Goal: Task Accomplishment & Management: Manage account settings

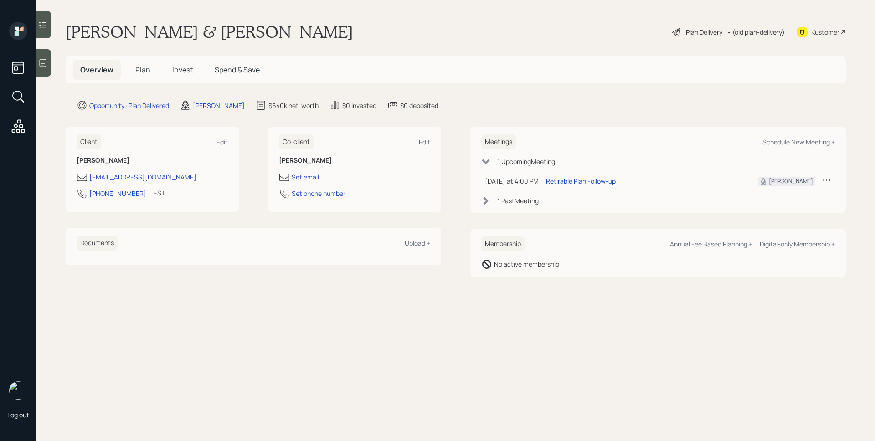
click at [185, 61] on h5 "Invest" at bounding box center [182, 70] width 35 height 20
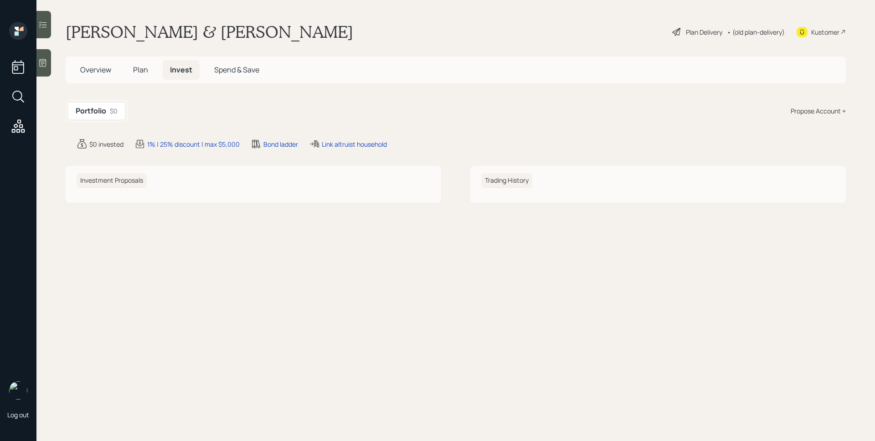
click at [137, 72] on span "Plan" at bounding box center [140, 70] width 15 height 10
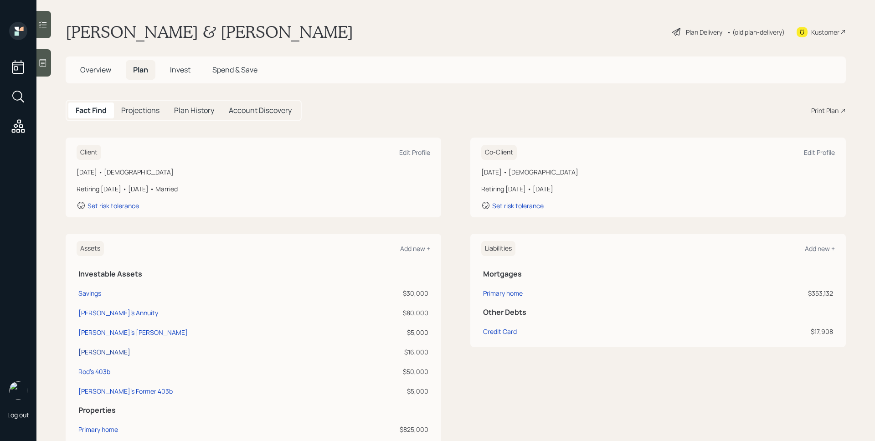
click at [94, 351] on div "[PERSON_NAME]" at bounding box center [104, 352] width 52 height 10
select select "ira"
select select "balanced"
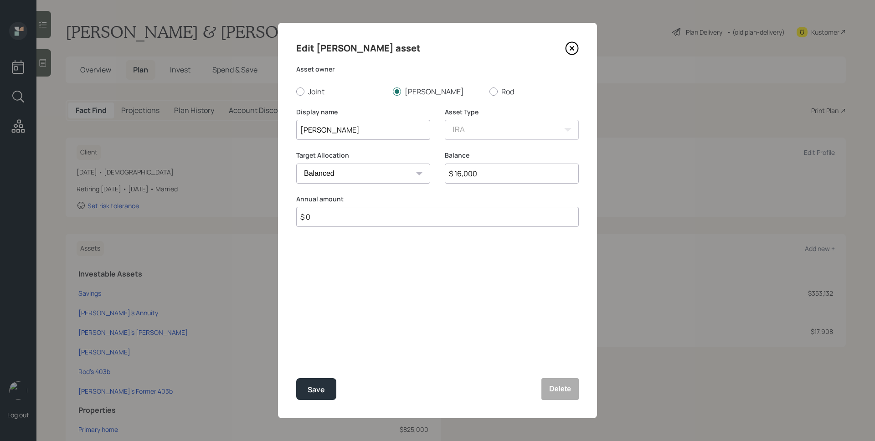
click at [570, 51] on icon at bounding box center [572, 48] width 14 height 14
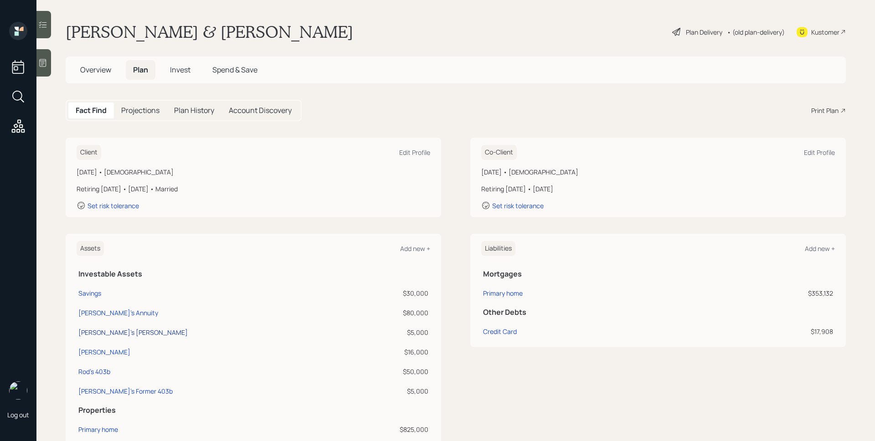
click at [123, 333] on div "[PERSON_NAME]'s [PERSON_NAME]" at bounding box center [132, 333] width 109 height 10
select select "roth_ira"
select select "balanced"
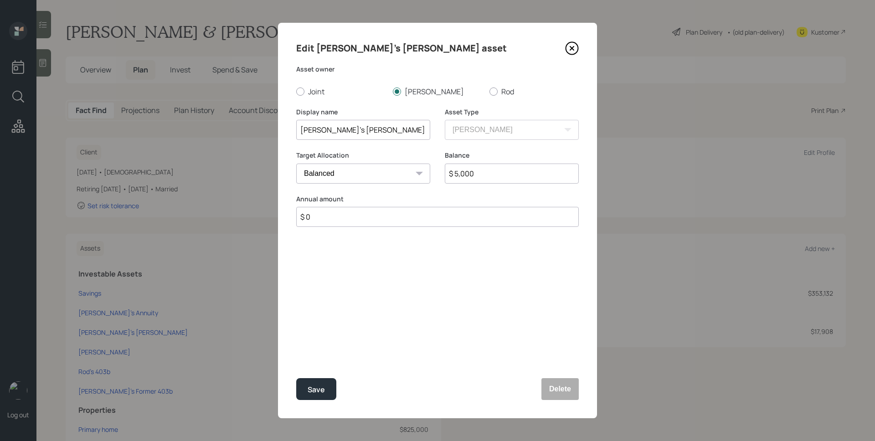
click at [572, 49] on icon at bounding box center [572, 48] width 14 height 14
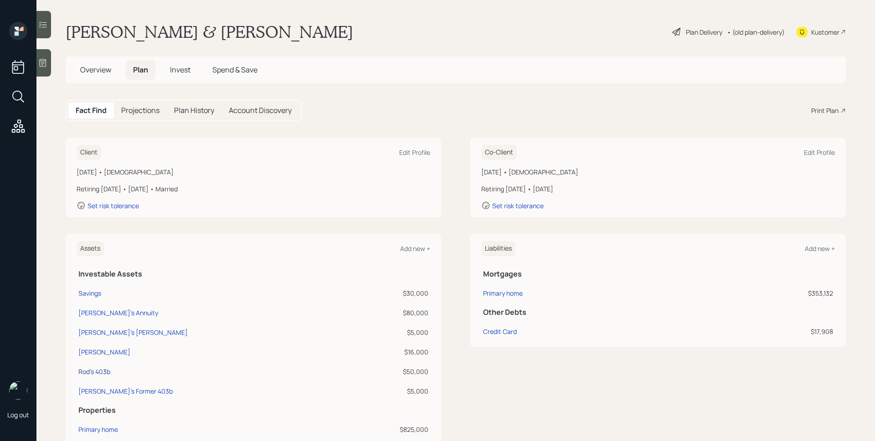
click at [93, 371] on div "Rod's 403b" at bounding box center [94, 372] width 32 height 10
select select "public_school_sponsored"
select select "balanced"
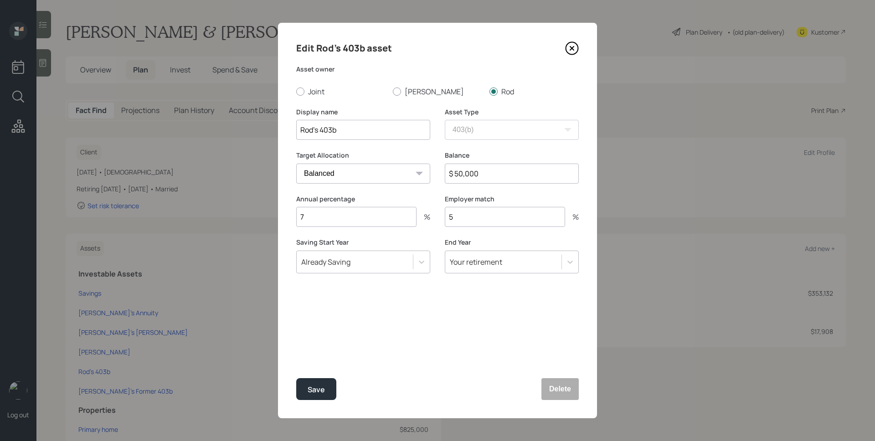
click at [574, 46] on icon at bounding box center [572, 48] width 14 height 14
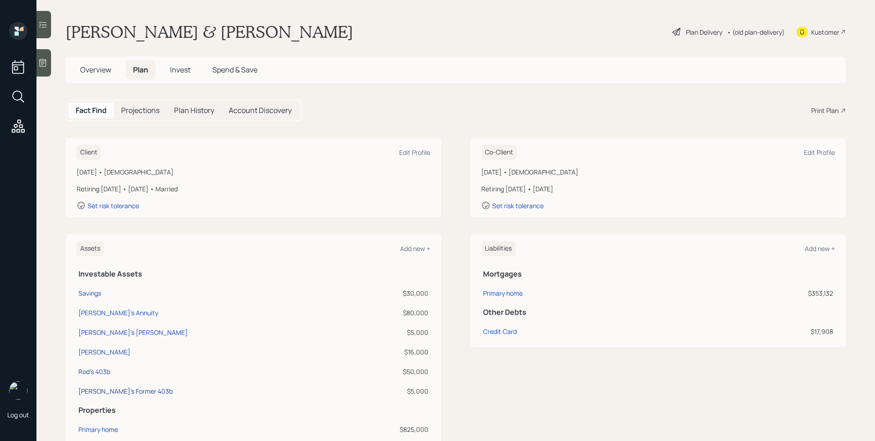
click at [127, 393] on div "[PERSON_NAME]'s Former 403b" at bounding box center [125, 391] width 94 height 10
select select "ira"
select select "balanced"
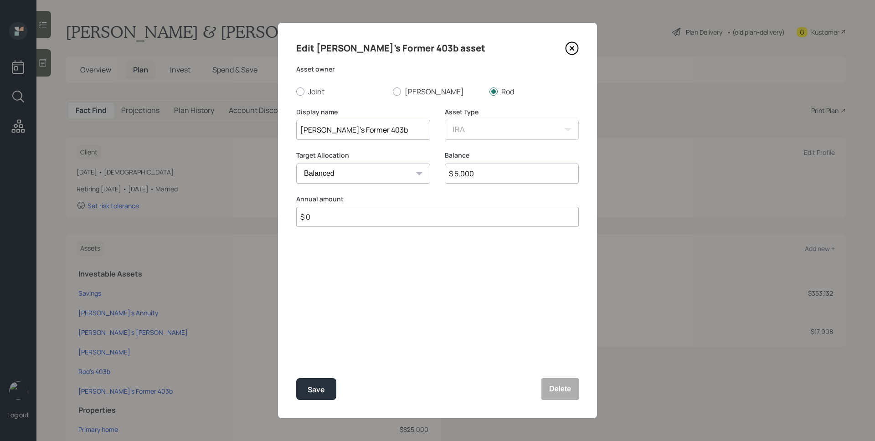
click at [574, 47] on icon at bounding box center [572, 48] width 14 height 14
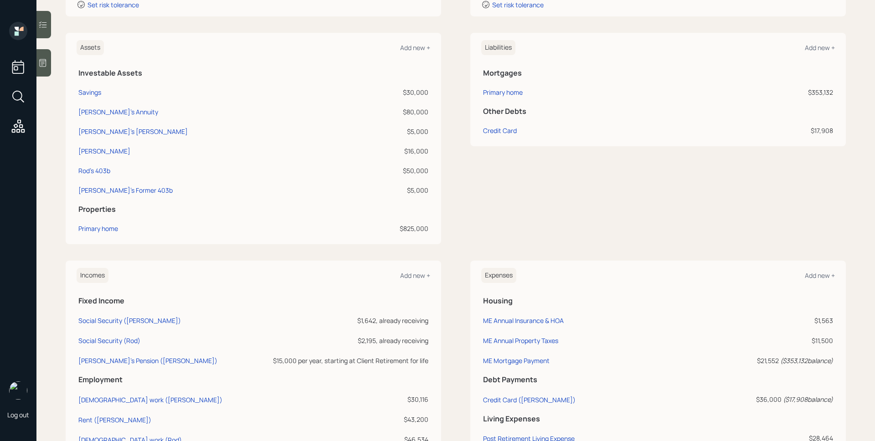
scroll to position [204, 0]
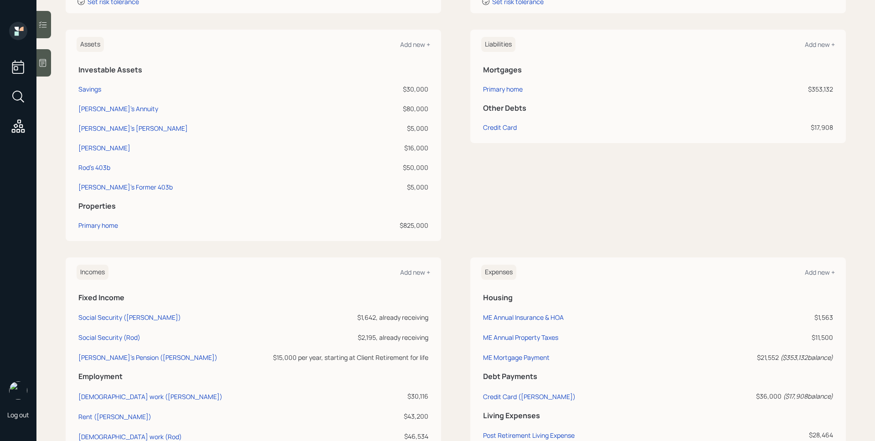
click at [718, 167] on div "Liabilities Add new + Mortgages Primary home $353,132 Other Debts Credit Card $…" at bounding box center [657, 135] width 375 height 211
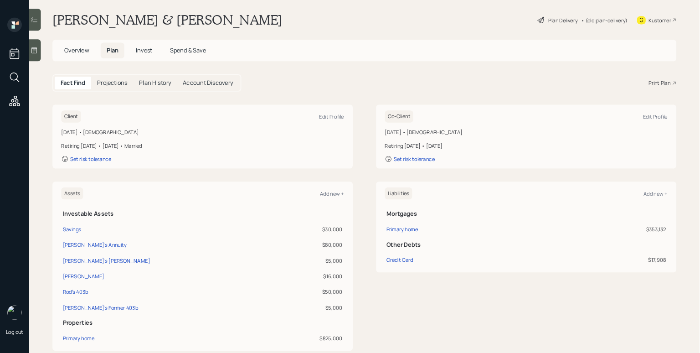
scroll to position [0, 0]
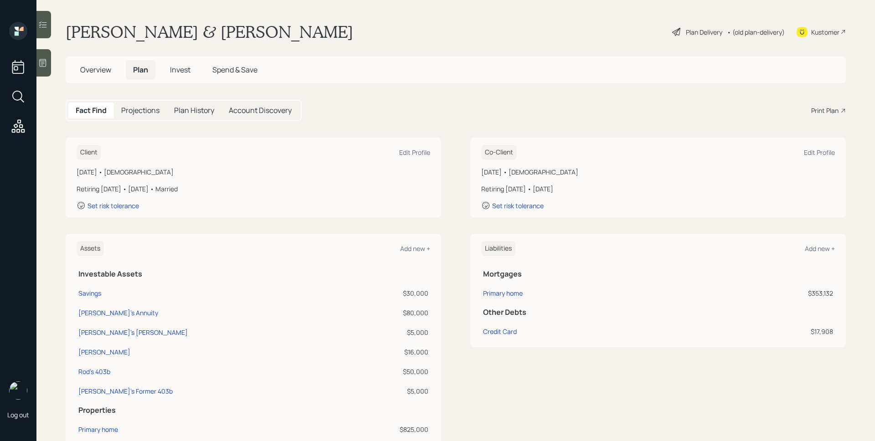
click at [693, 34] on div "Plan Delivery" at bounding box center [704, 32] width 36 height 10
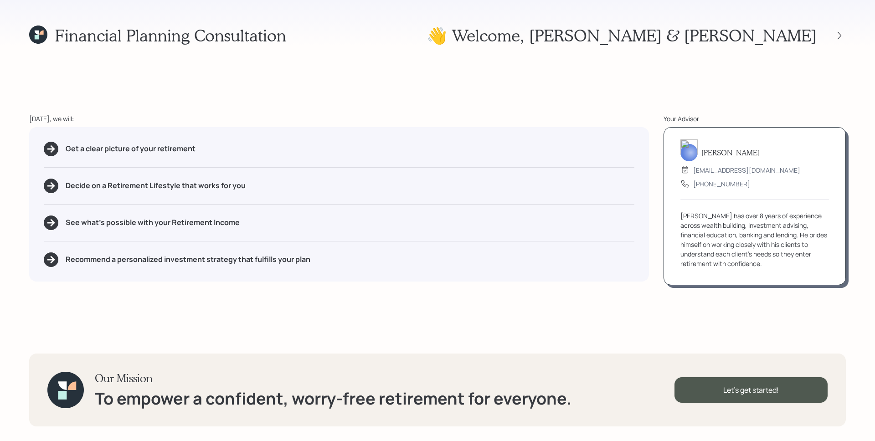
click at [844, 29] on div at bounding box center [830, 35] width 29 height 13
click at [843, 31] on icon at bounding box center [839, 35] width 9 height 9
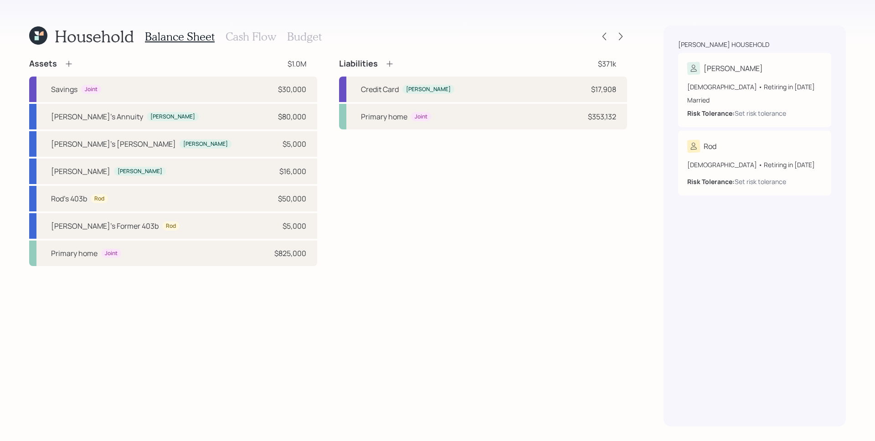
click at [68, 61] on icon at bounding box center [69, 64] width 6 height 6
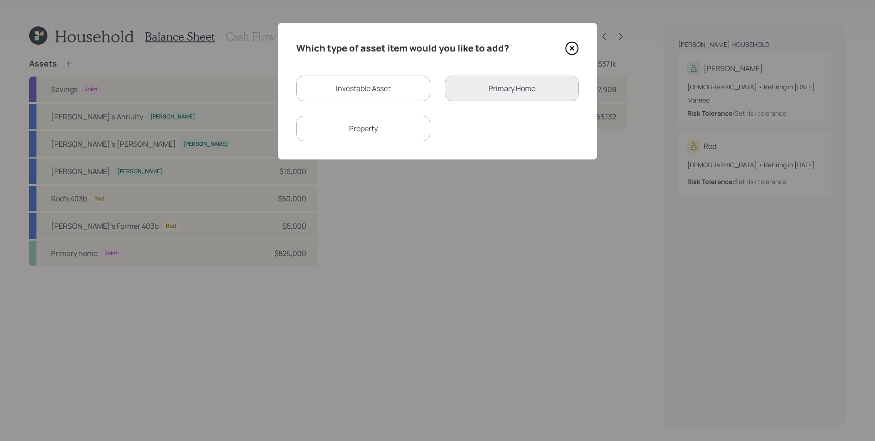
click at [338, 84] on div "Investable Asset" at bounding box center [363, 89] width 134 height 26
select select "taxable"
select select "balanced"
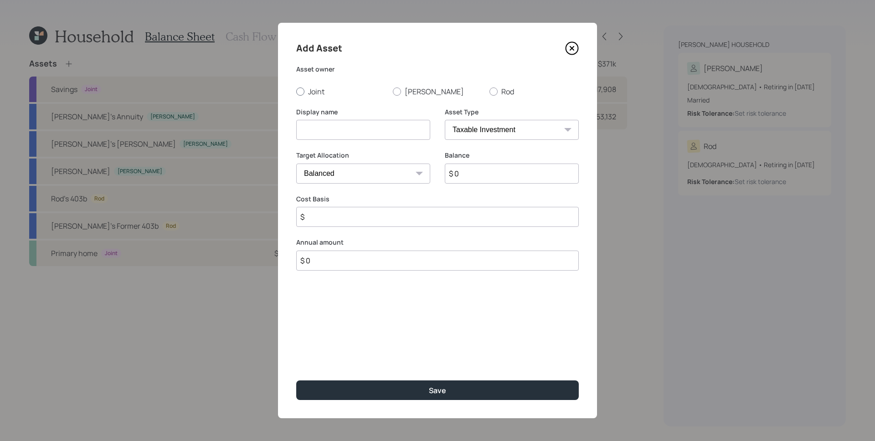
click at [368, 90] on label "Joint" at bounding box center [340, 92] width 89 height 10
click at [296, 91] on input "Joint" at bounding box center [296, 91] width 0 height 0
radio input "true"
click at [351, 136] on input at bounding box center [363, 130] width 134 height 20
type input "[PERSON_NAME] HYS"
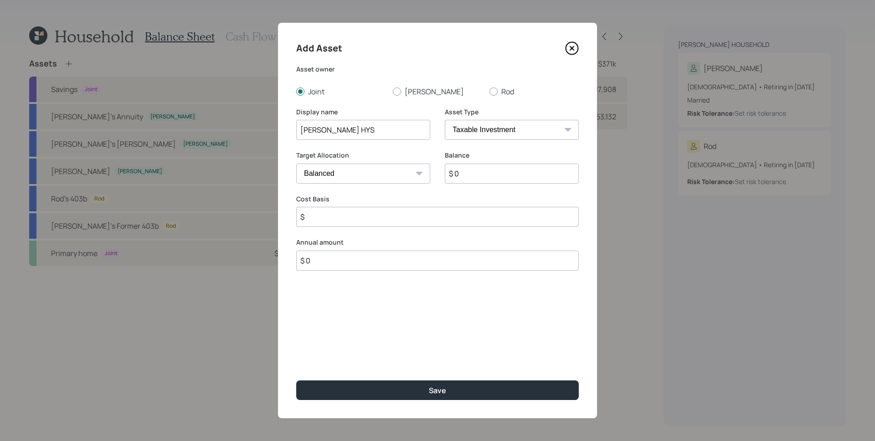
click at [385, 179] on select "Cash Conservative Balanced Aggressive" at bounding box center [363, 174] width 134 height 20
select select "uninvested"
click at [296, 164] on select "Cash Conservative Balanced Aggressive" at bounding box center [363, 174] width 134 height 20
click at [498, 180] on input "$ 0" at bounding box center [512, 174] width 134 height 20
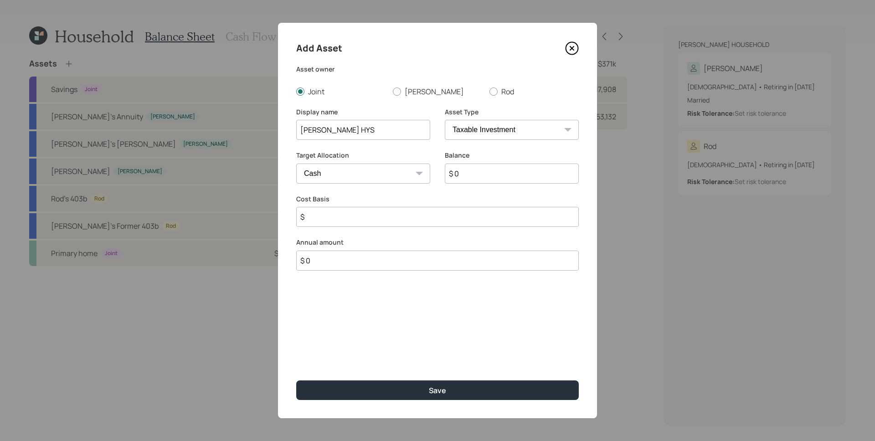
type input "$ 7"
type input "$ 70"
type input "$ 700"
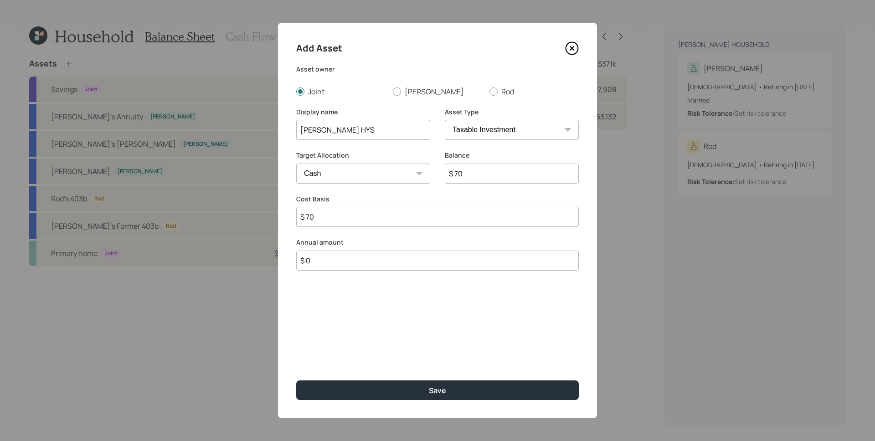
type input "$ 700"
type input "$ 7,000"
type input "$ 70,000"
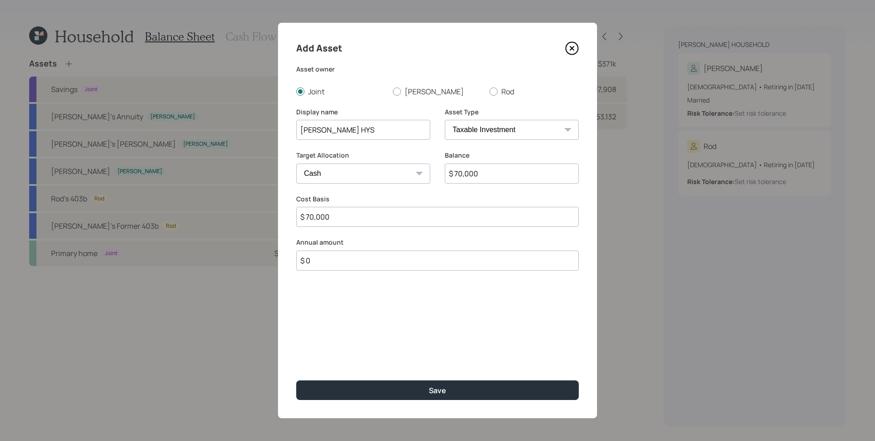
type input "$ 7,000"
click at [296, 380] on button "Save" at bounding box center [437, 390] width 282 height 20
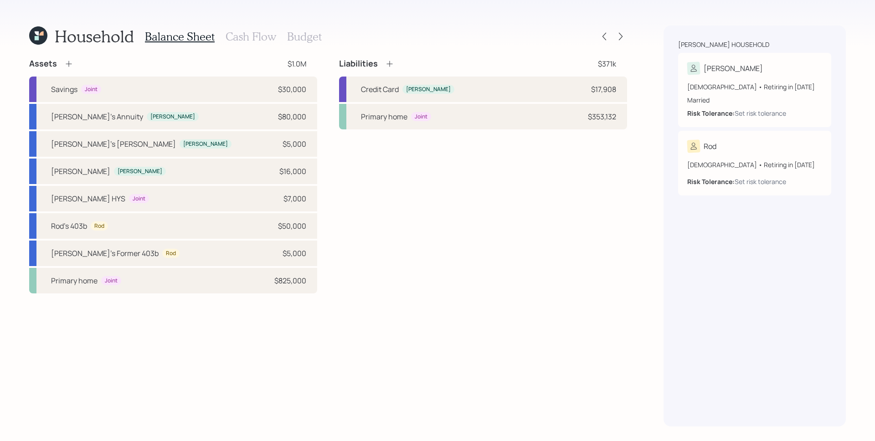
click at [260, 31] on h3 "Cash Flow" at bounding box center [250, 36] width 51 height 13
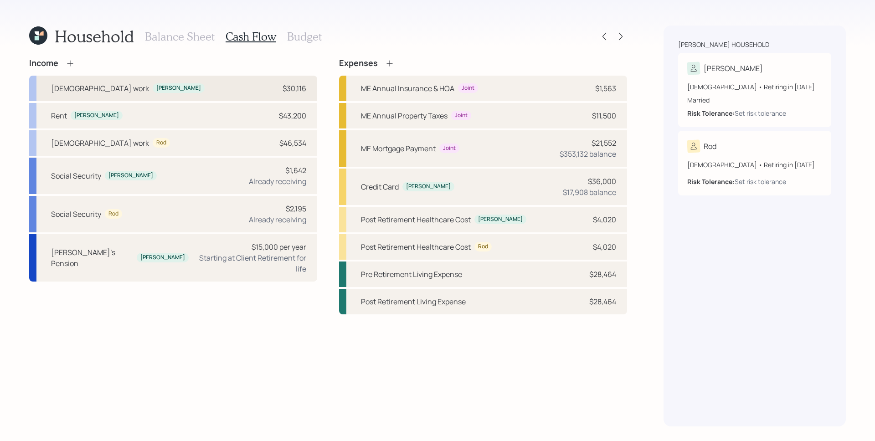
click at [160, 86] on div "[DEMOGRAPHIC_DATA] work [PERSON_NAME] $30,116" at bounding box center [173, 89] width 288 height 26
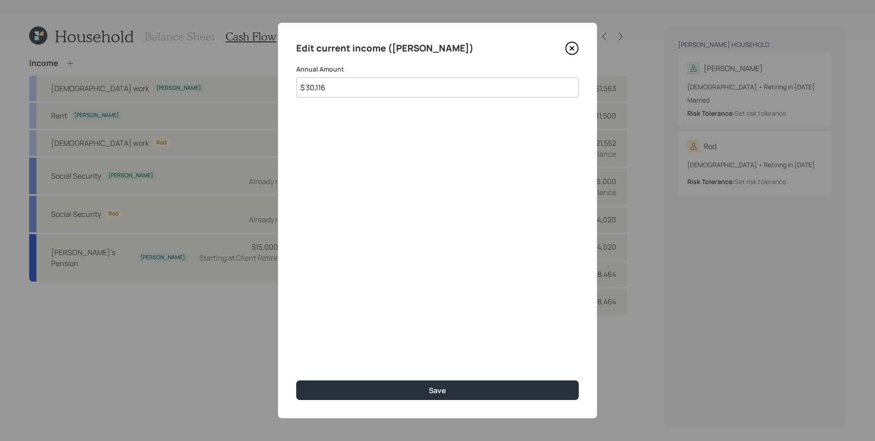
click at [393, 85] on input "$ 30,116" at bounding box center [437, 87] width 282 height 20
type input "$ 3,400"
click at [296, 380] on button "Save" at bounding box center [437, 390] width 282 height 20
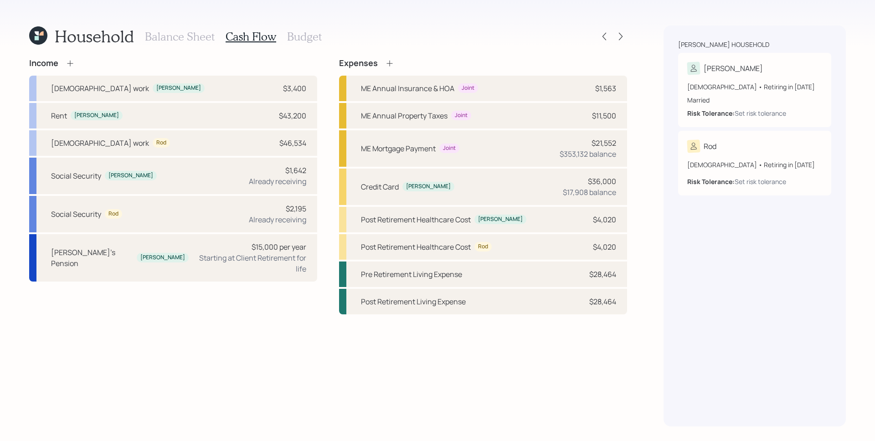
click at [188, 36] on h3 "Balance Sheet" at bounding box center [180, 36] width 70 height 13
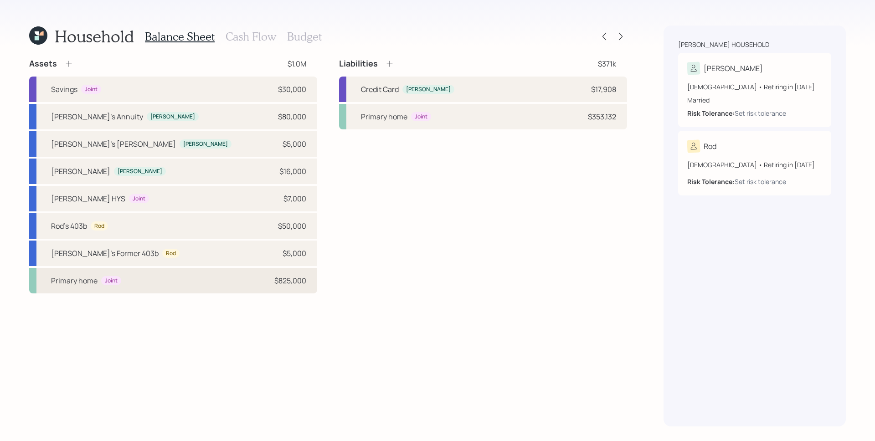
click at [245, 285] on div "Primary home Joint $825,000" at bounding box center [173, 281] width 288 height 26
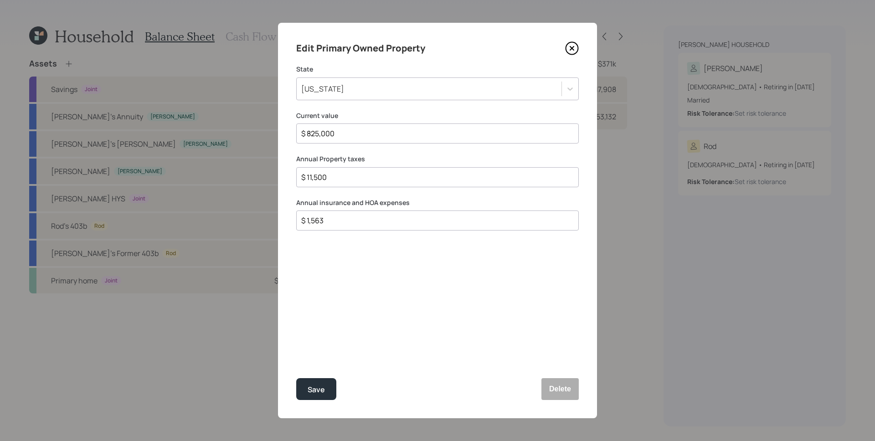
click at [576, 46] on icon at bounding box center [572, 48] width 14 height 14
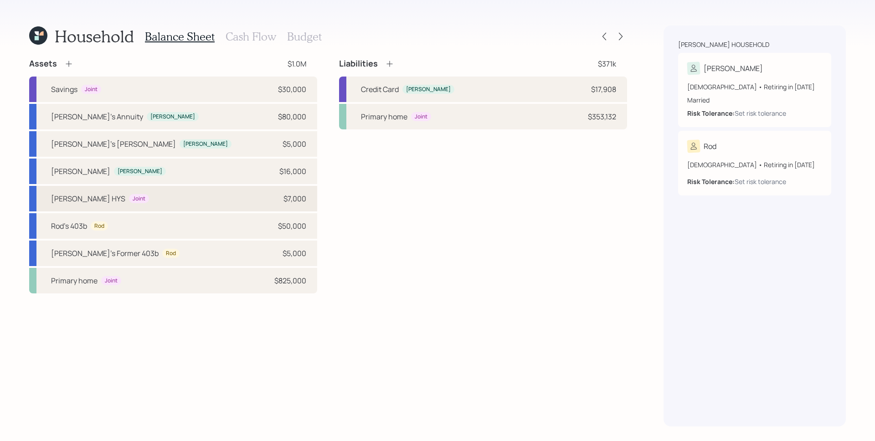
click at [224, 202] on div "[PERSON_NAME] HYS Joint $7,000" at bounding box center [173, 199] width 288 height 26
select select "taxable"
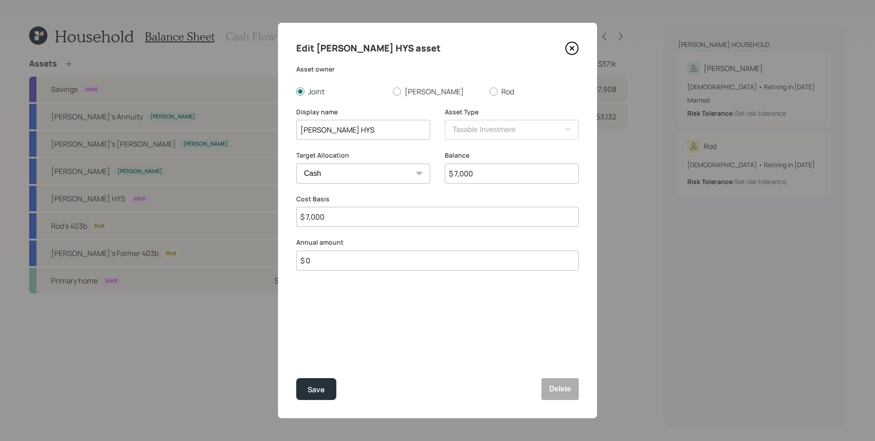
drag, startPoint x: 311, startPoint y: 130, endPoint x: 289, endPoint y: 129, distance: 21.9
click at [289, 129] on div "Edit [PERSON_NAME] HYS asset Asset owner Joint Latanya Rod Display name [PERSON…" at bounding box center [437, 220] width 319 height 395
type input "Forbright HYS"
click at [326, 390] on button "Save" at bounding box center [316, 389] width 40 height 22
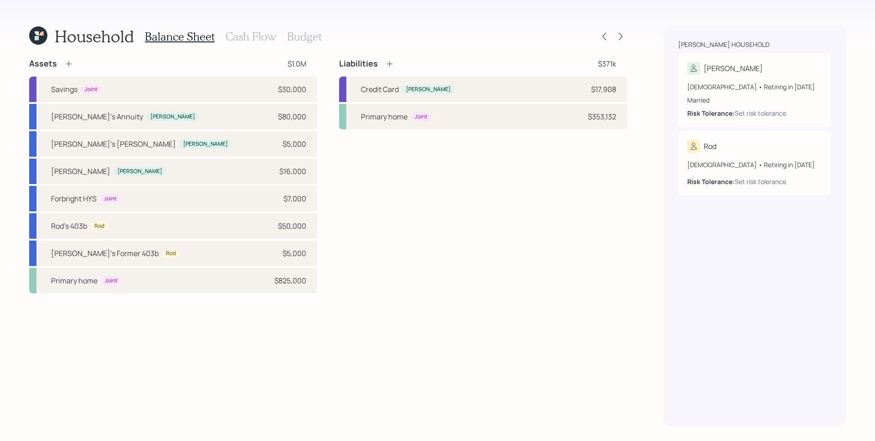
click at [255, 40] on h3 "Cash Flow" at bounding box center [250, 36] width 51 height 13
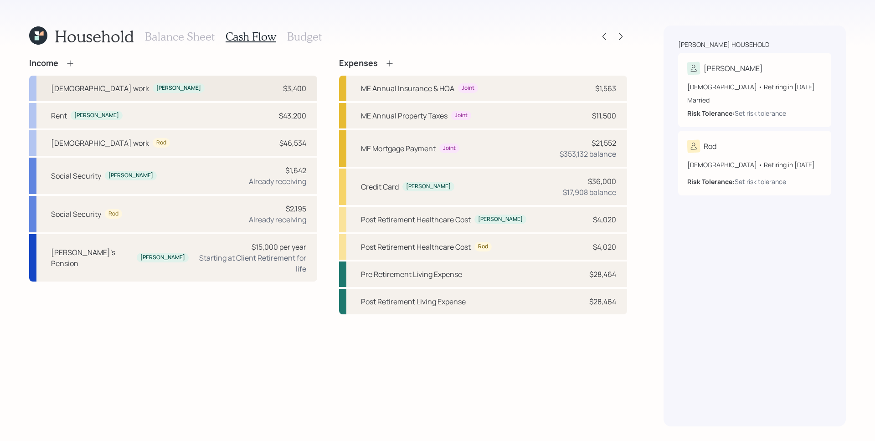
click at [263, 84] on div "[DEMOGRAPHIC_DATA] work [PERSON_NAME] $3,400" at bounding box center [173, 89] width 288 height 26
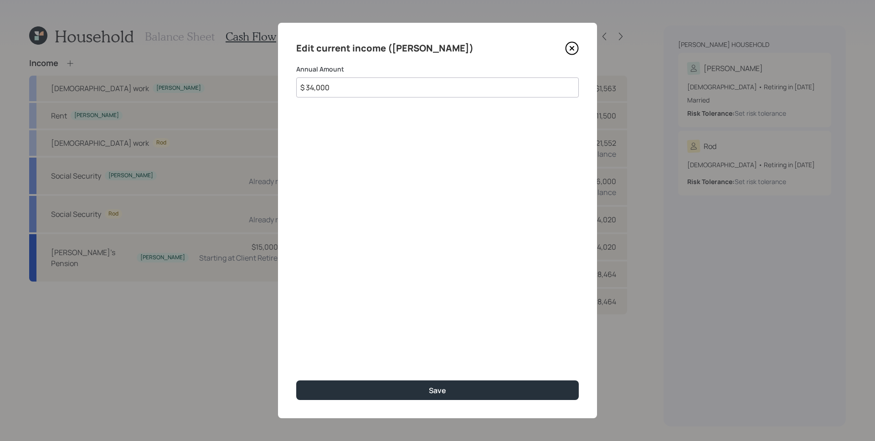
type input "$ 34,000"
click at [296, 380] on button "Save" at bounding box center [437, 390] width 282 height 20
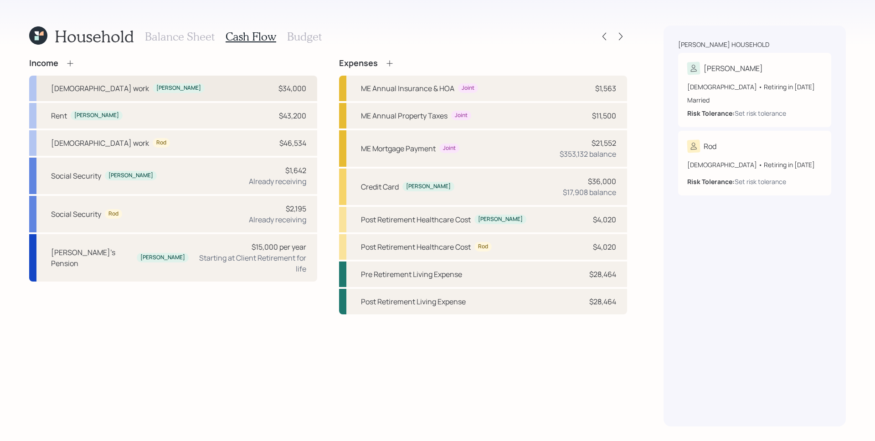
click at [243, 90] on div "[DEMOGRAPHIC_DATA] work [PERSON_NAME] $34,000" at bounding box center [173, 89] width 288 height 26
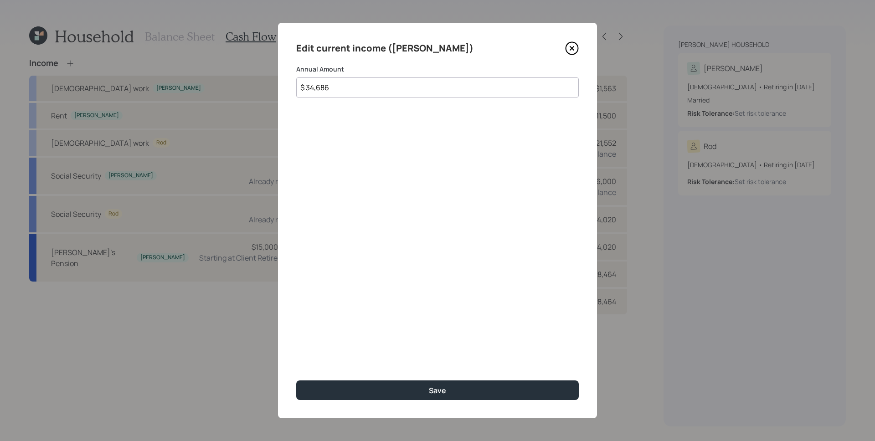
type input "$ 34,686"
click at [296, 380] on button "Save" at bounding box center [437, 390] width 282 height 20
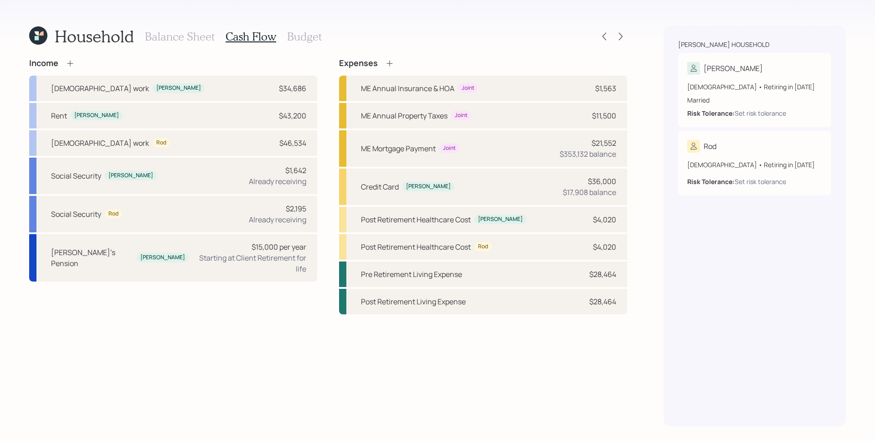
click at [558, 21] on div "Household Balance Sheet Cash Flow Budget Income [DEMOGRAPHIC_DATA] work [PERSON…" at bounding box center [437, 220] width 875 height 441
click at [192, 30] on h3 "Balance Sheet" at bounding box center [180, 36] width 70 height 13
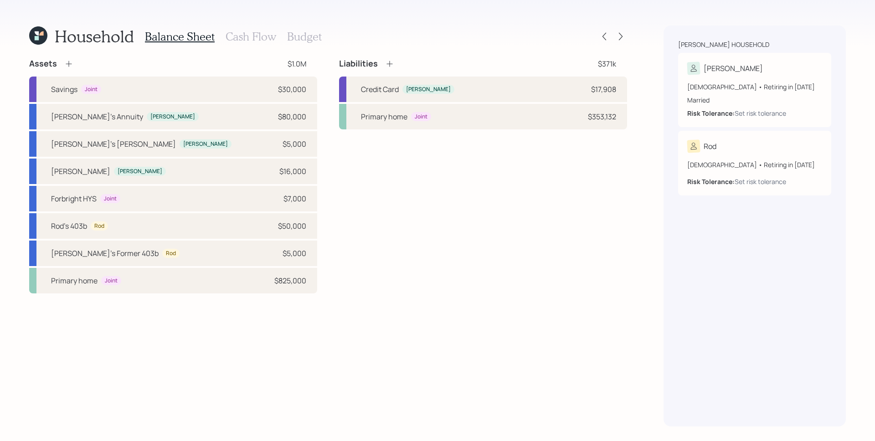
click at [68, 67] on icon at bounding box center [68, 63] width 9 height 9
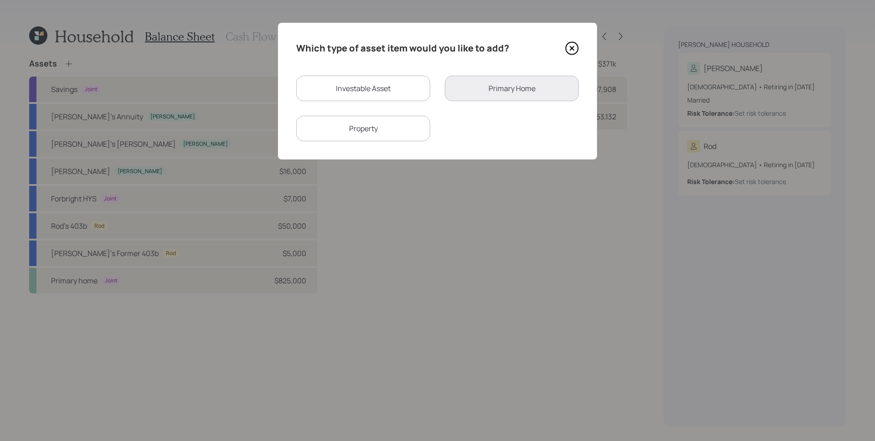
click at [358, 133] on div "Property" at bounding box center [363, 129] width 134 height 26
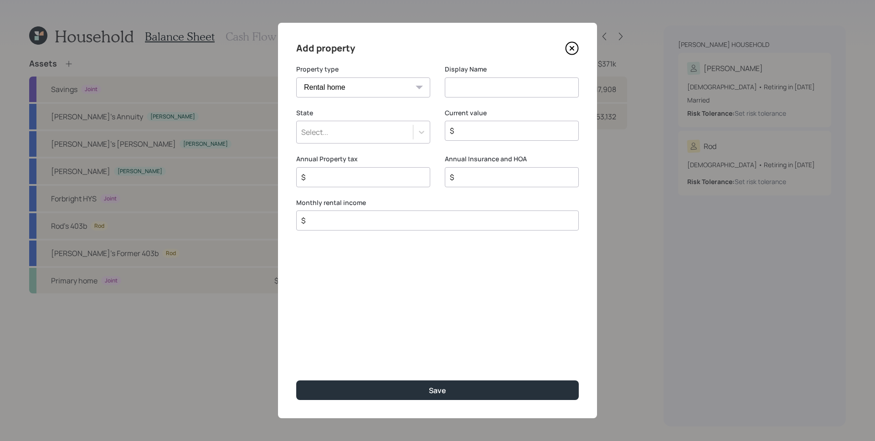
click at [366, 87] on select "Vacation home Rental home" at bounding box center [363, 87] width 134 height 20
select select "vacation_property"
click at [296, 77] on select "Vacation home Rental home" at bounding box center [363, 87] width 134 height 20
click at [497, 83] on input at bounding box center [512, 87] width 134 height 20
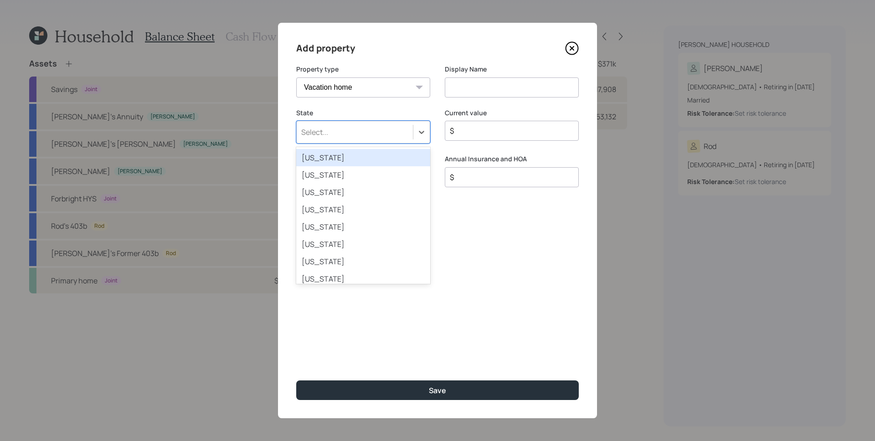
click at [407, 132] on div "Select..." at bounding box center [355, 131] width 116 height 15
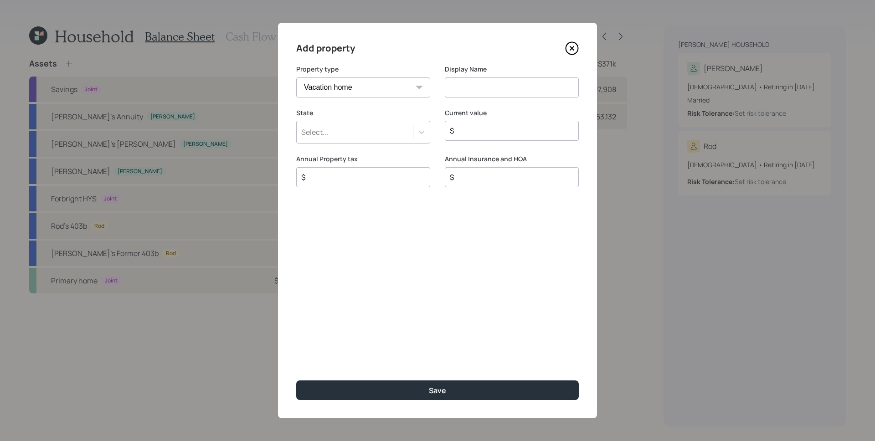
click at [571, 46] on icon at bounding box center [572, 48] width 14 height 14
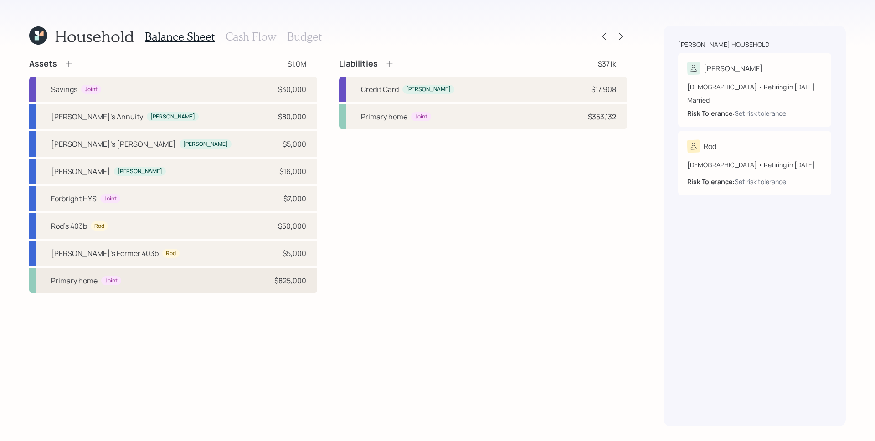
click at [123, 283] on div "Primary home Joint $825,000" at bounding box center [173, 281] width 288 height 26
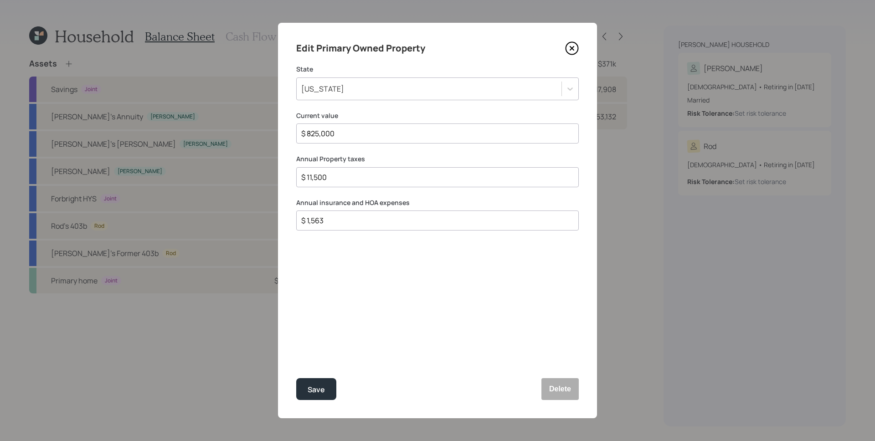
click at [578, 46] on icon at bounding box center [572, 48] width 14 height 14
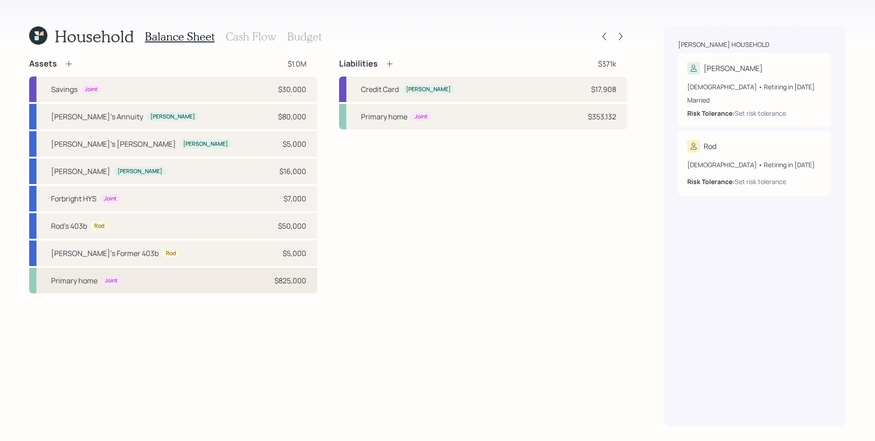
click at [277, 285] on div "$825,000" at bounding box center [290, 280] width 32 height 11
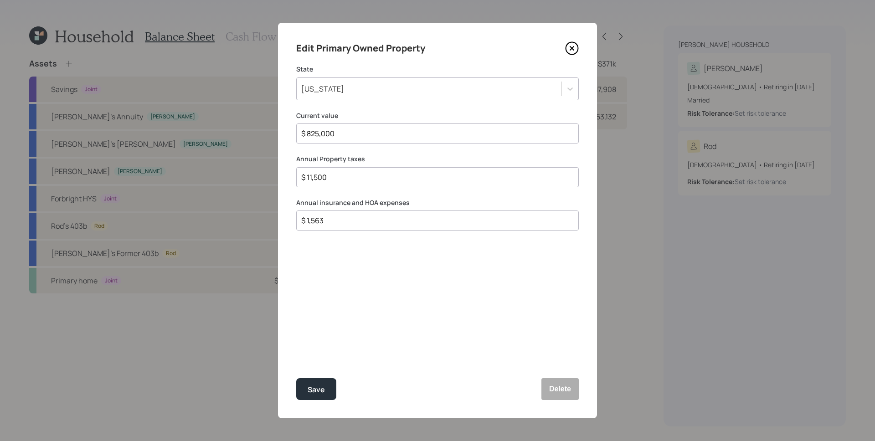
click at [575, 48] on icon at bounding box center [572, 48] width 14 height 14
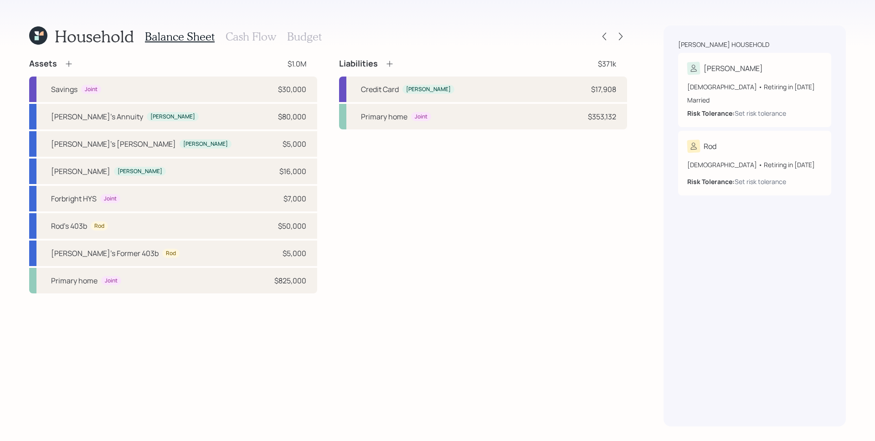
click at [74, 67] on div "Assets $1.0M" at bounding box center [173, 63] width 288 height 11
click at [71, 64] on icon at bounding box center [68, 63] width 9 height 9
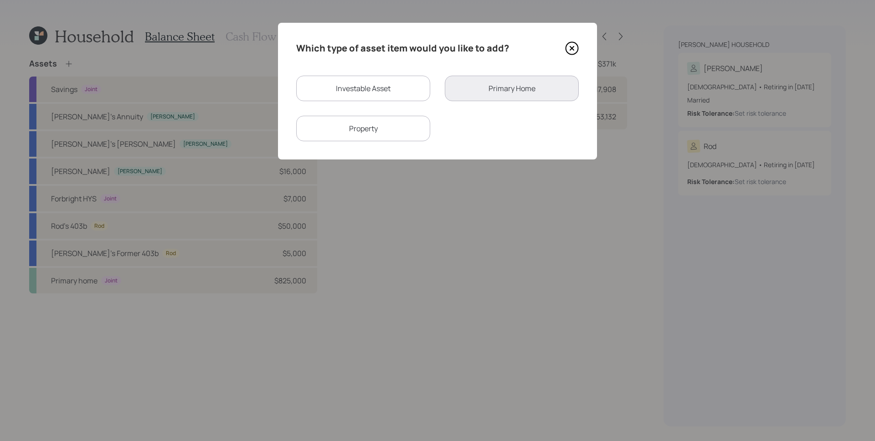
click at [367, 134] on div "Property" at bounding box center [363, 129] width 134 height 26
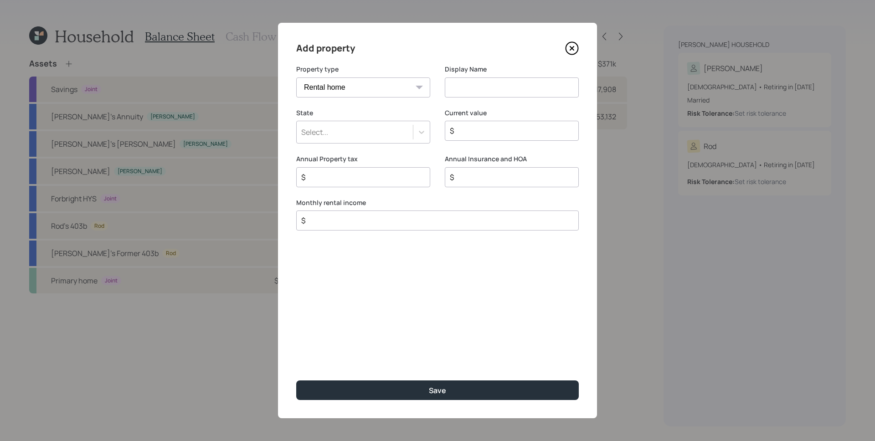
click at [391, 96] on select "Vacation home Rental home" at bounding box center [363, 87] width 134 height 20
select select "vacation_property"
click at [296, 77] on select "Vacation home Rental home" at bounding box center [363, 87] width 134 height 20
click at [472, 84] on input at bounding box center [512, 87] width 134 height 20
click at [387, 128] on div "Select..." at bounding box center [355, 131] width 116 height 15
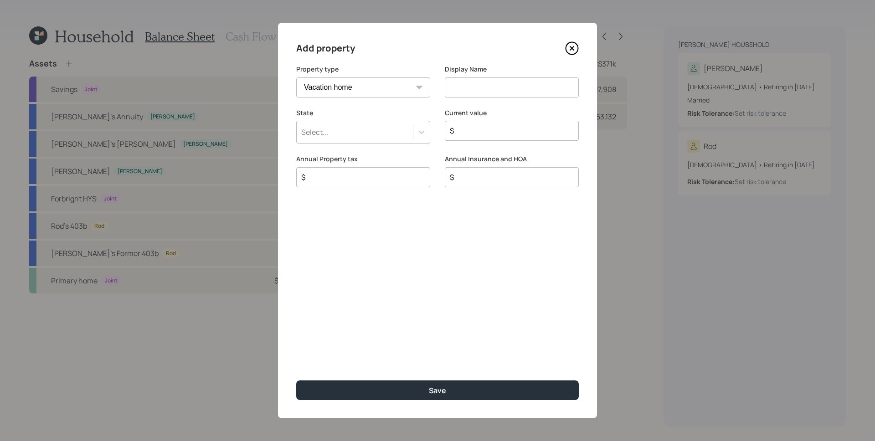
click at [495, 133] on input "$" at bounding box center [508, 130] width 118 height 11
type input "$ 283,800"
click at [323, 133] on div "Select..." at bounding box center [314, 132] width 27 height 10
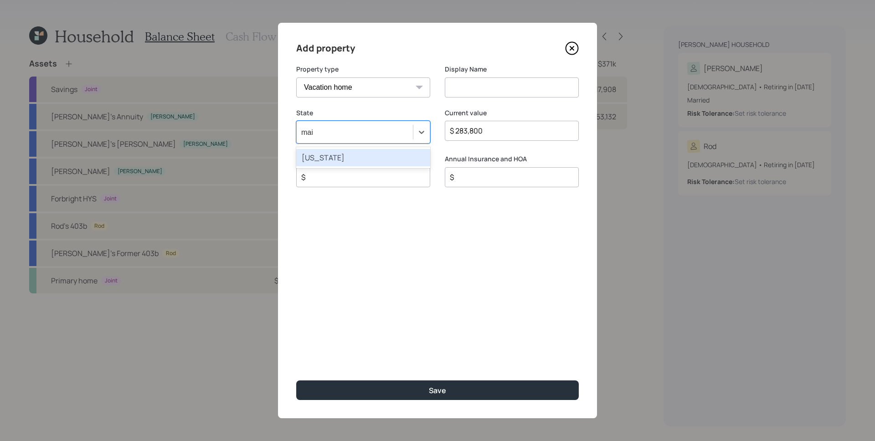
type input "main"
click at [311, 180] on input "$" at bounding box center [359, 177] width 118 height 11
click at [318, 176] on input "$" at bounding box center [359, 177] width 118 height 11
type input "$ 2,700"
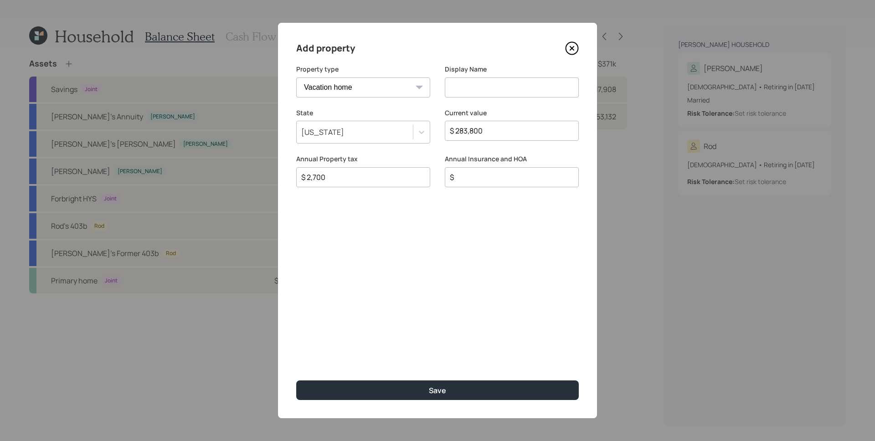
click at [395, 312] on div "Add property Property type Vacation home Rental home Display Name State [US_STA…" at bounding box center [437, 220] width 319 height 395
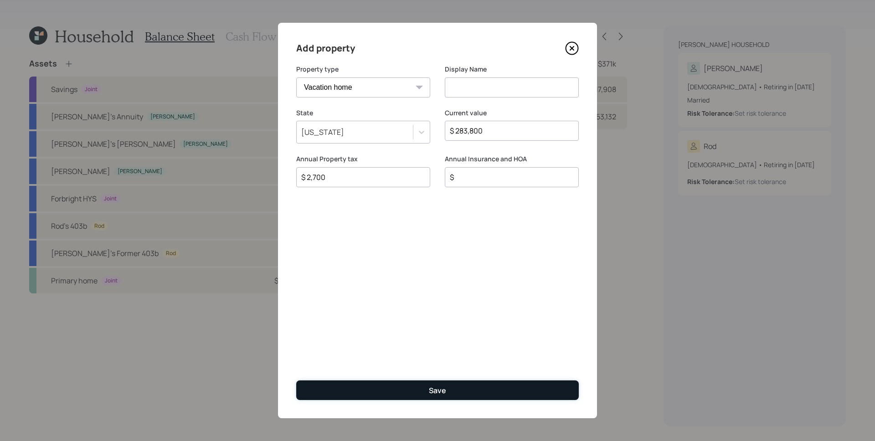
click at [449, 388] on button "Save" at bounding box center [437, 390] width 282 height 20
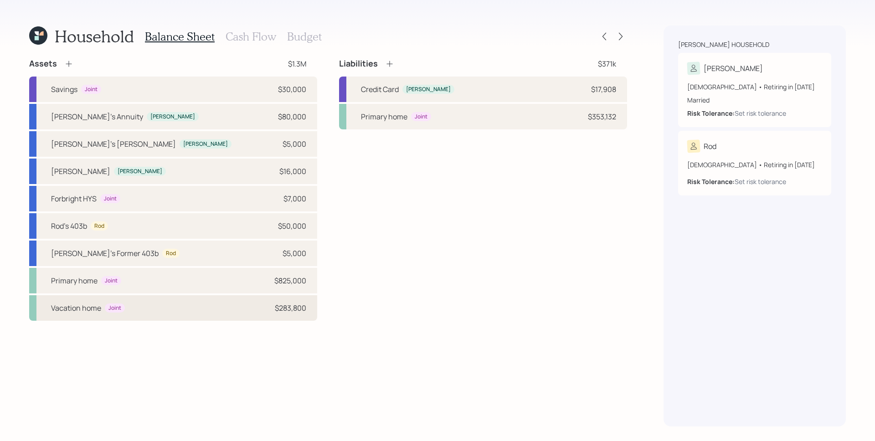
click at [198, 298] on div "Vacation home Joint $283,800" at bounding box center [173, 308] width 288 height 26
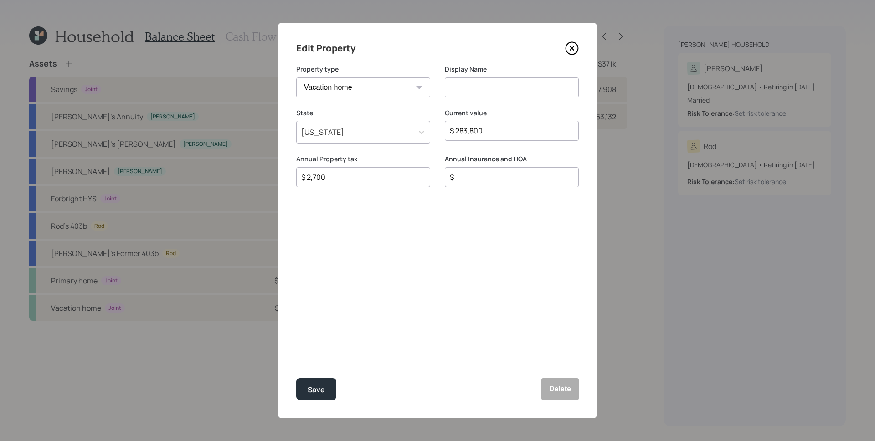
click at [479, 86] on input at bounding box center [512, 87] width 134 height 20
type input "[GEOGRAPHIC_DATA] Property"
click at [322, 384] on div "Save" at bounding box center [315, 390] width 17 height 12
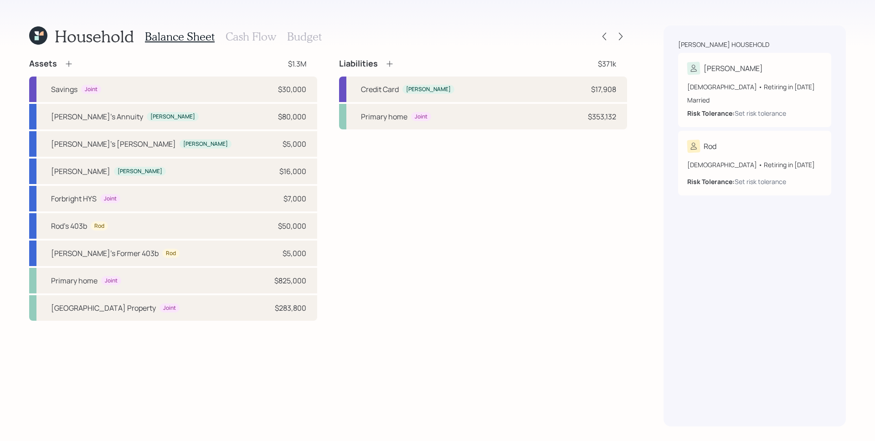
click at [37, 42] on icon at bounding box center [38, 35] width 18 height 18
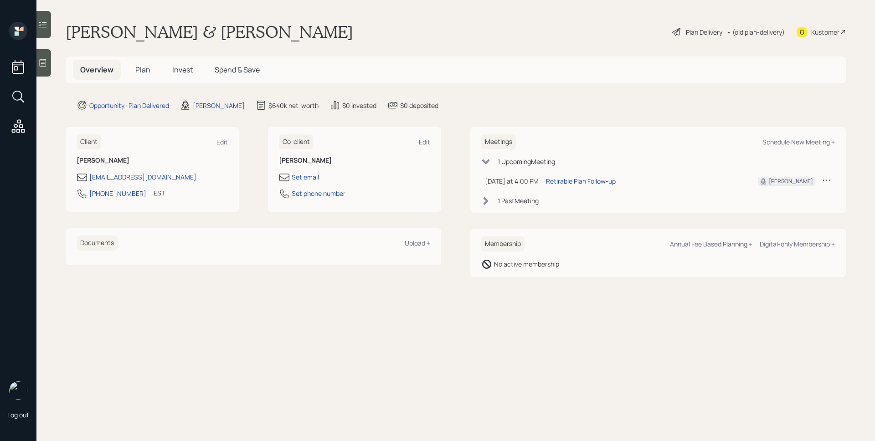
click at [151, 69] on h5 "Plan" at bounding box center [143, 70] width 30 height 20
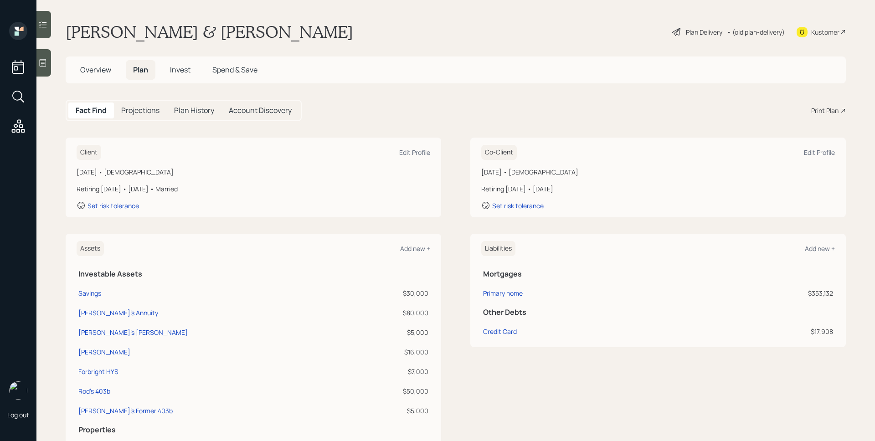
click at [829, 107] on div "Print Plan" at bounding box center [824, 111] width 27 height 10
click at [703, 31] on div "Plan Delivery" at bounding box center [704, 32] width 36 height 10
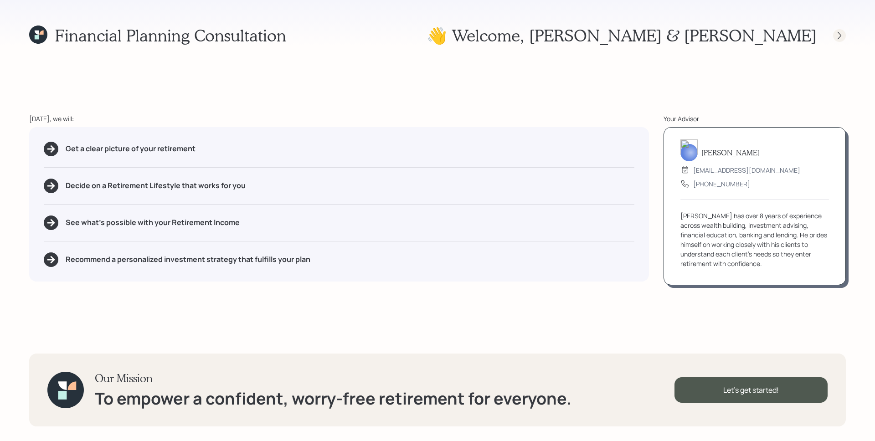
click at [835, 36] on icon at bounding box center [839, 35] width 9 height 9
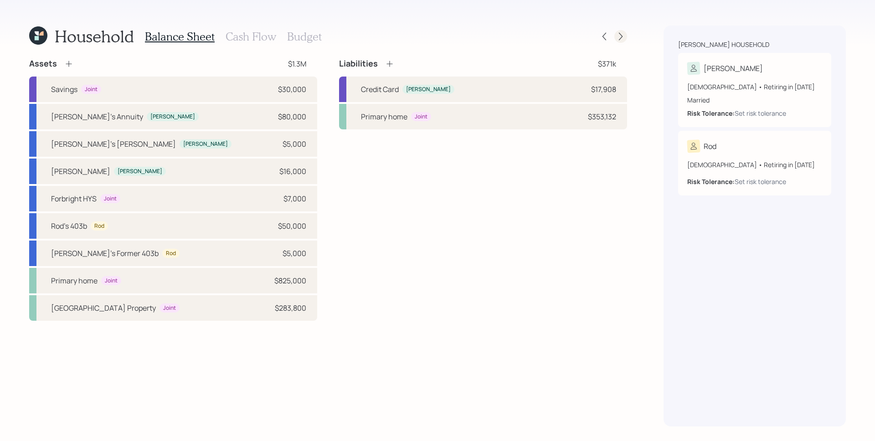
click at [622, 36] on icon at bounding box center [620, 36] width 9 height 9
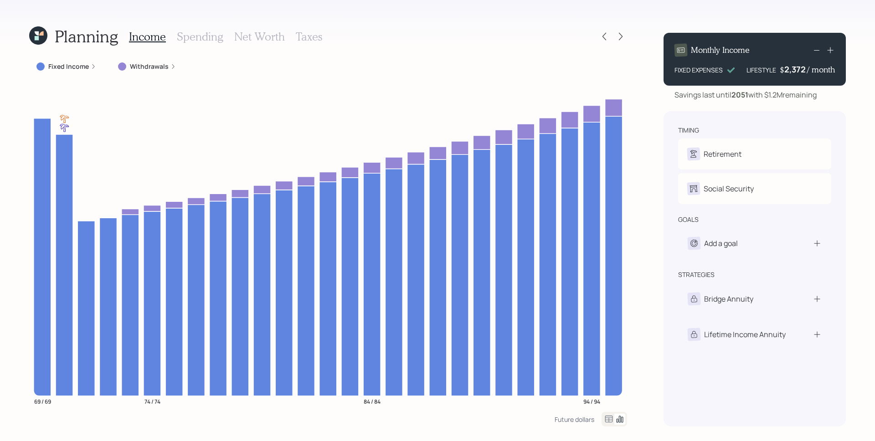
click at [220, 36] on h3 "Spending" at bounding box center [200, 36] width 46 height 13
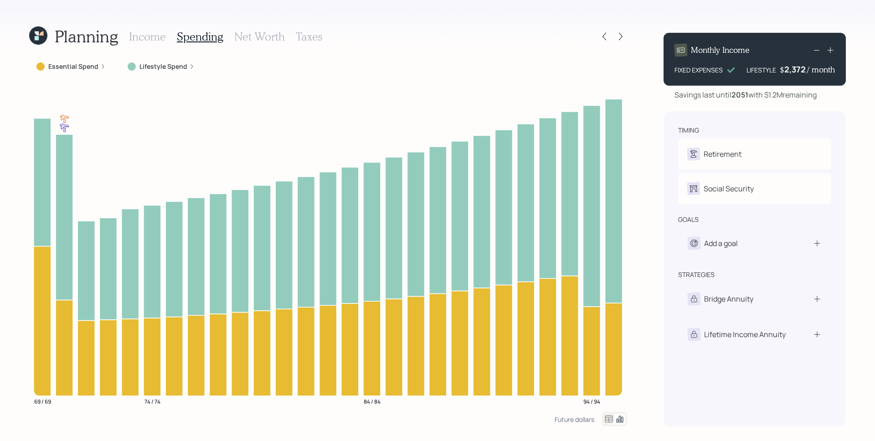
click at [260, 35] on h3 "Net Worth" at bounding box center [259, 36] width 51 height 13
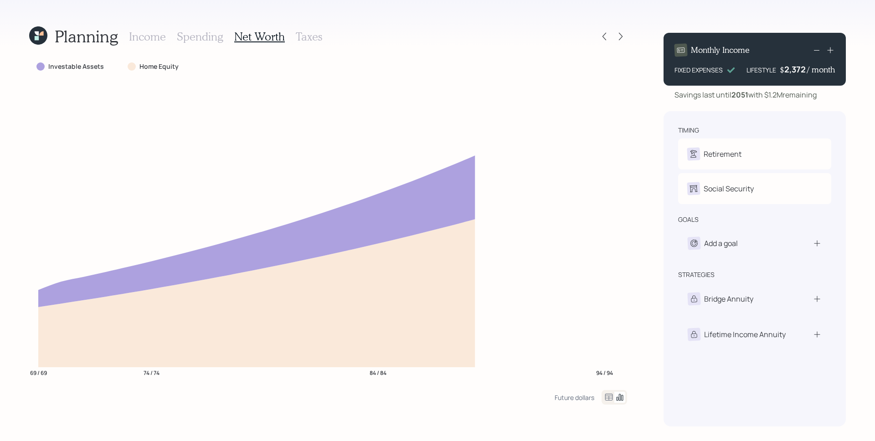
click at [300, 34] on h3 "Taxes" at bounding box center [309, 36] width 26 height 13
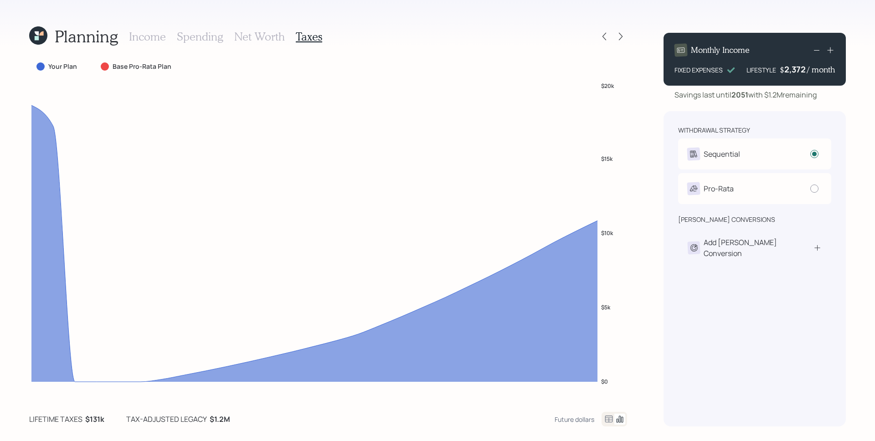
click at [254, 38] on h3 "Net Worth" at bounding box center [259, 36] width 51 height 13
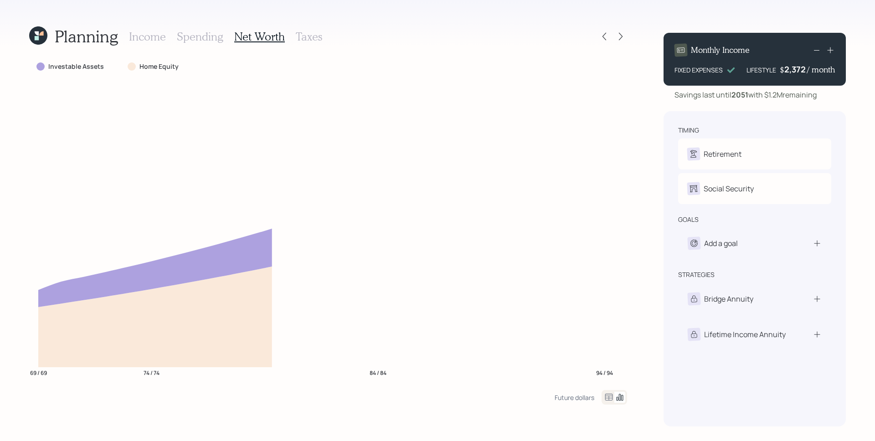
click at [188, 37] on h3 "Spending" at bounding box center [200, 36] width 46 height 13
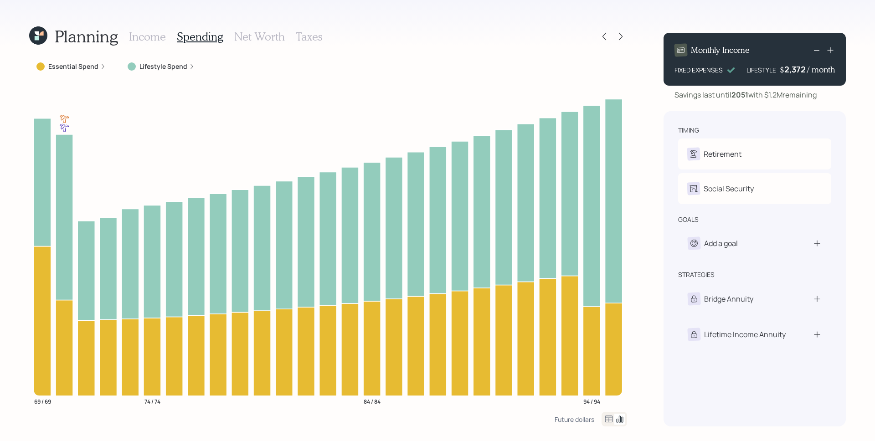
click at [145, 36] on h3 "Income" at bounding box center [147, 36] width 37 height 13
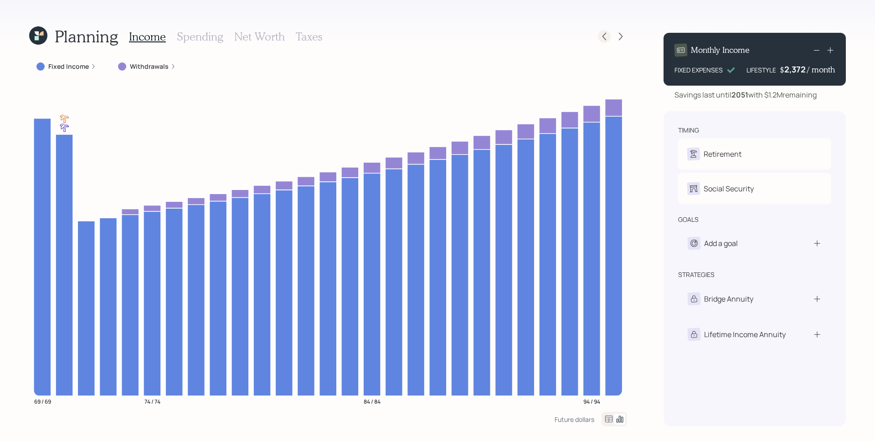
click at [606, 35] on icon at bounding box center [603, 36] width 9 height 9
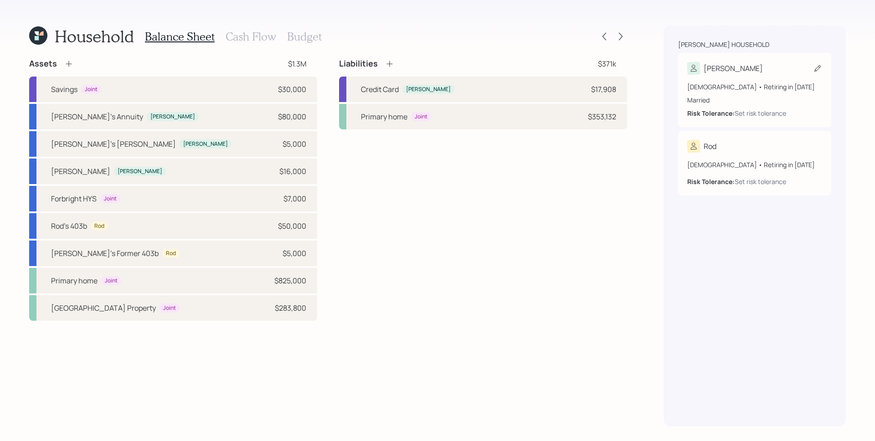
click at [773, 102] on div "Married" at bounding box center [754, 100] width 135 height 10
select select "12"
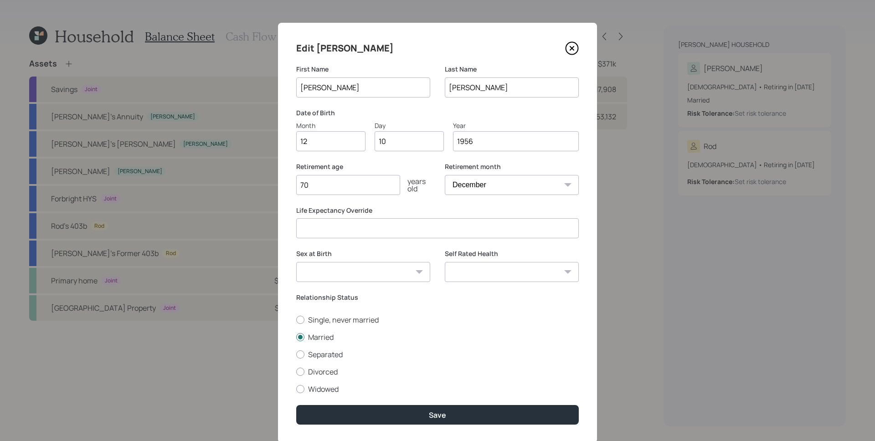
click at [571, 50] on icon at bounding box center [572, 48] width 14 height 14
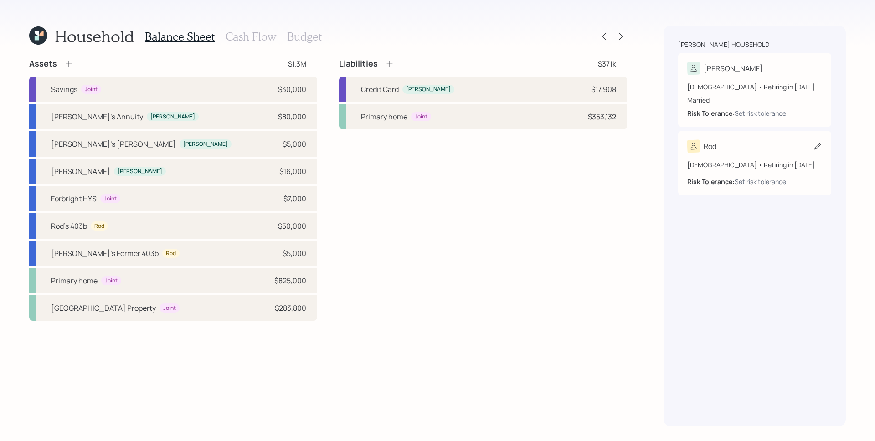
click at [742, 160] on div "[DEMOGRAPHIC_DATA] • Retiring in [DATE]" at bounding box center [754, 165] width 135 height 10
select select "10"
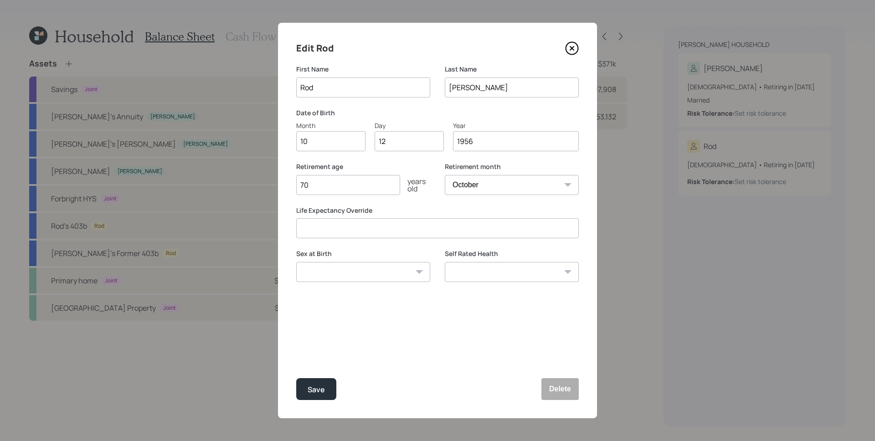
click at [572, 46] on icon at bounding box center [572, 48] width 14 height 14
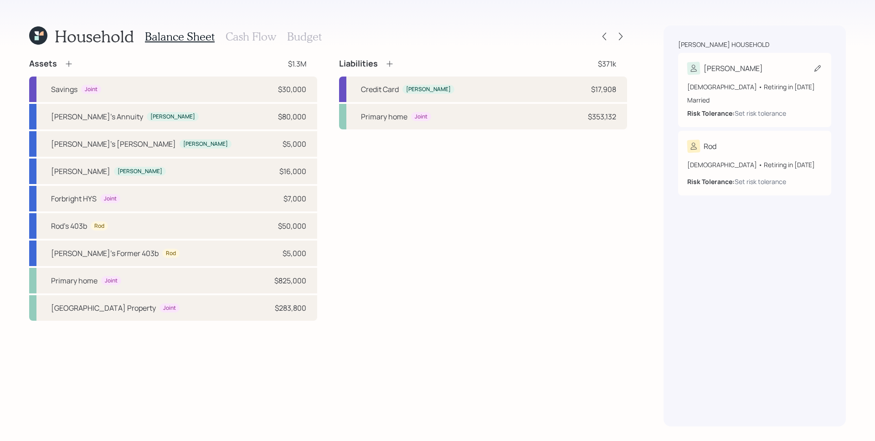
click at [745, 84] on div "[DEMOGRAPHIC_DATA] • Retiring in [DATE]" at bounding box center [754, 87] width 135 height 10
select select "12"
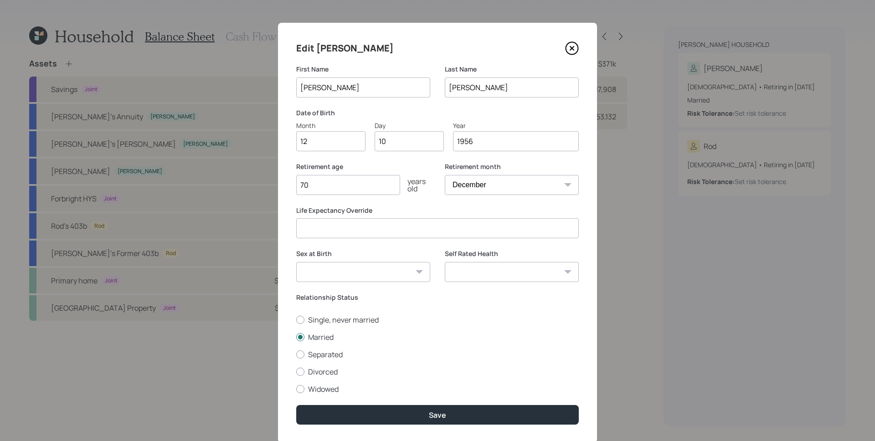
click at [565, 50] on icon at bounding box center [572, 48] width 14 height 14
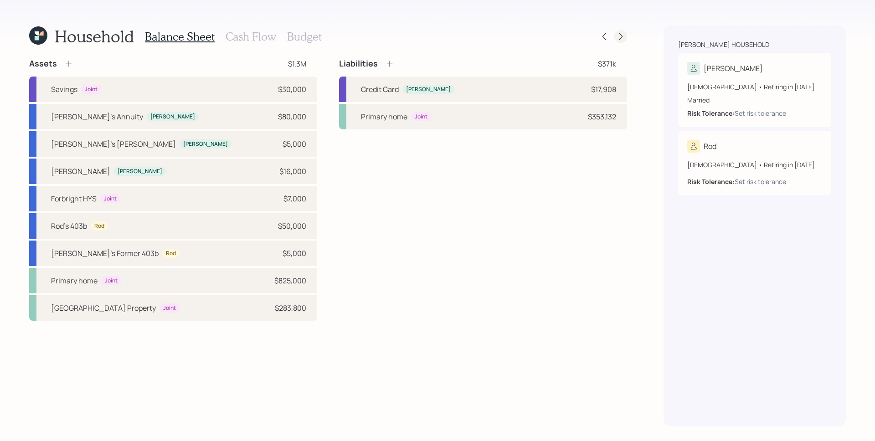
click at [616, 40] on icon at bounding box center [620, 36] width 9 height 9
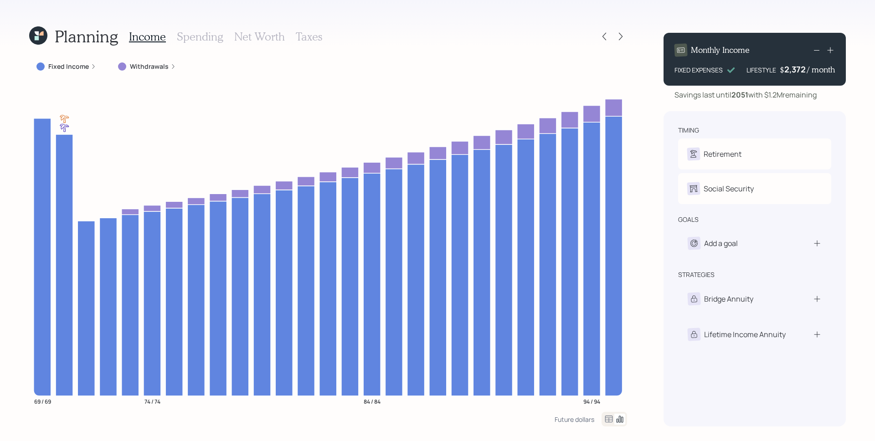
click at [653, 135] on div "Planning Income Spending Net Worth Taxes Fixed Income Withdrawals 69 / 69 74 / …" at bounding box center [437, 220] width 875 height 441
click at [83, 68] on label "Fixed Income" at bounding box center [68, 66] width 41 height 9
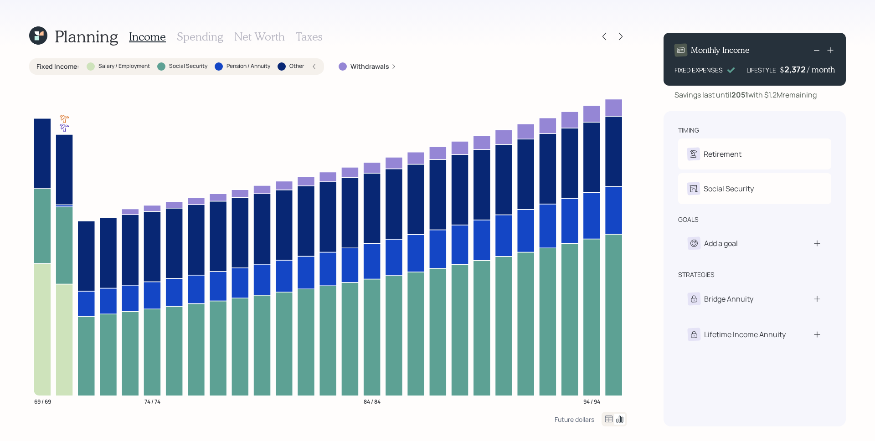
click at [193, 36] on h3 "Spending" at bounding box center [200, 36] width 46 height 13
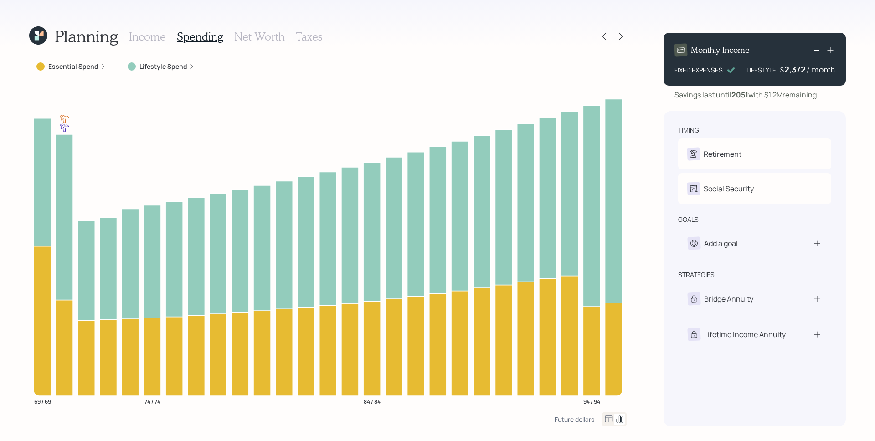
click at [162, 67] on label "Lifestyle Spend" at bounding box center [163, 66] width 48 height 9
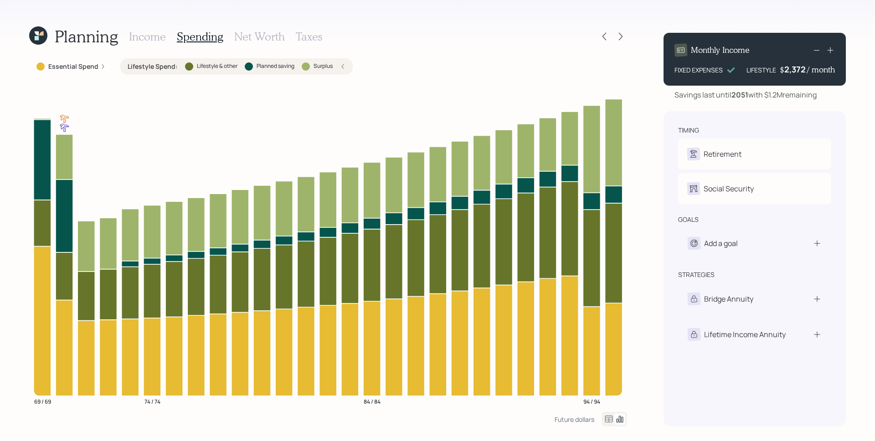
click at [147, 38] on h3 "Income" at bounding box center [147, 36] width 37 height 13
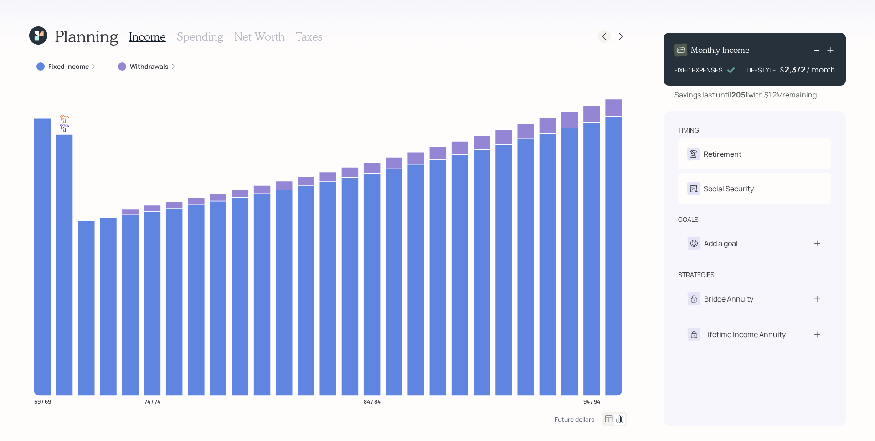
click at [605, 34] on icon at bounding box center [603, 36] width 9 height 9
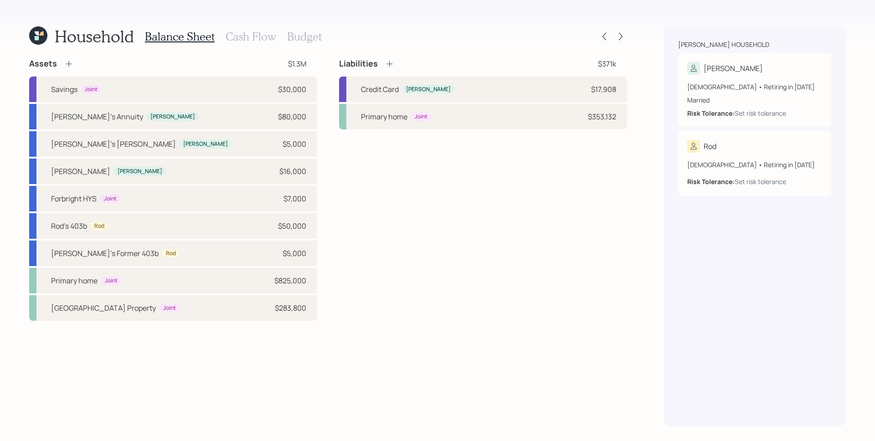
click at [265, 35] on h3 "Cash Flow" at bounding box center [250, 36] width 51 height 13
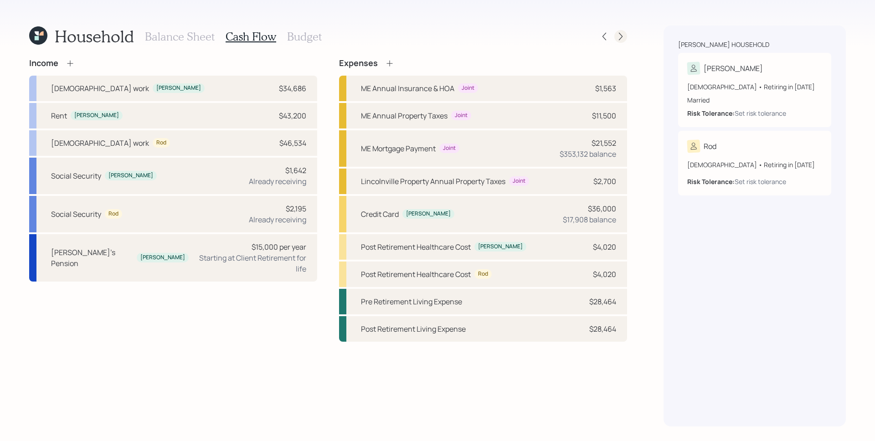
click at [615, 34] on div at bounding box center [620, 36] width 13 height 13
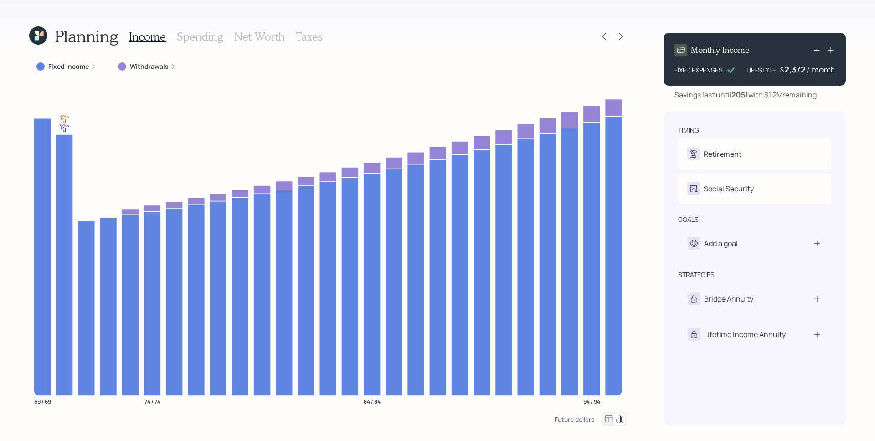
click at [93, 65] on icon at bounding box center [93, 66] width 5 height 5
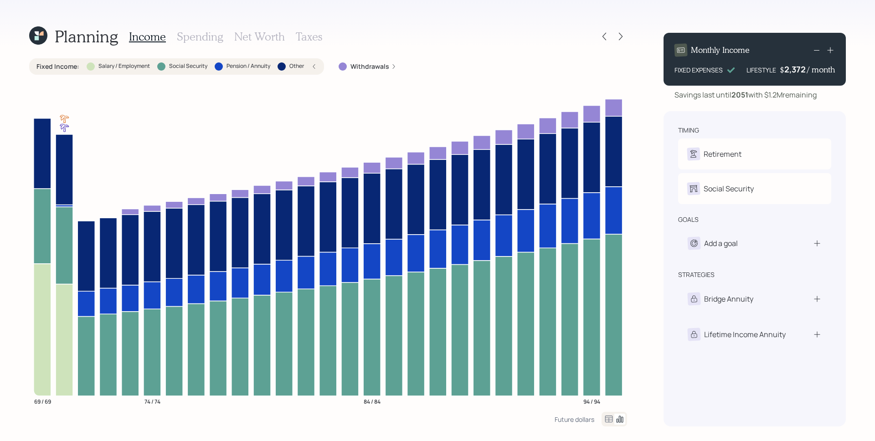
drag, startPoint x: 194, startPoint y: 38, endPoint x: 188, endPoint y: 56, distance: 19.7
click at [194, 38] on h3 "Spending" at bounding box center [200, 36] width 46 height 13
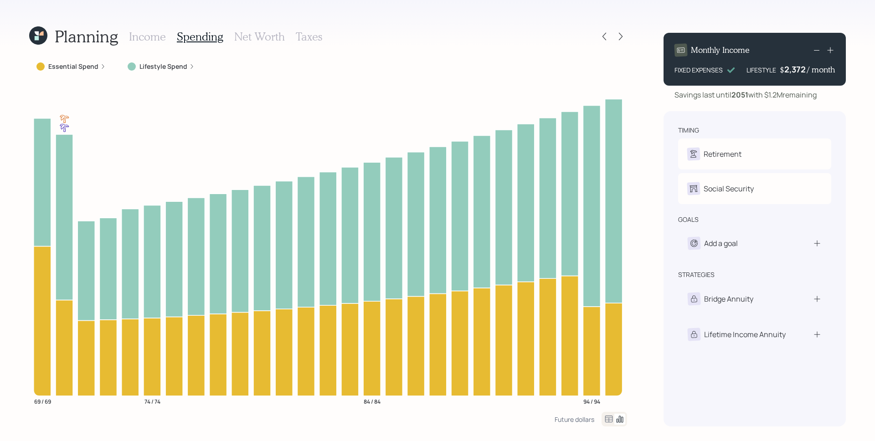
click at [156, 63] on label "Lifestyle Spend" at bounding box center [163, 66] width 48 height 9
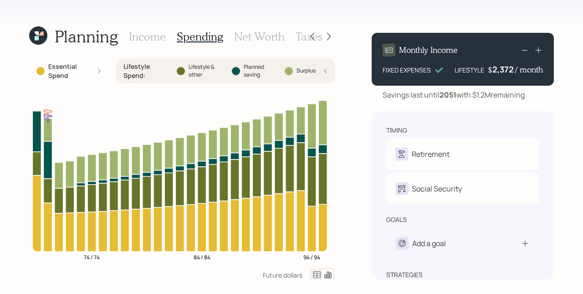
click at [97, 71] on icon at bounding box center [99, 70] width 5 height 5
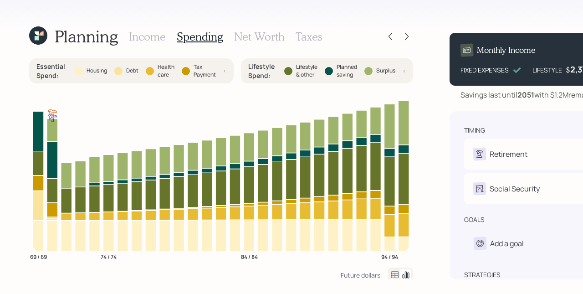
click at [332, 3] on div "Planning Income Spending Net Worth Taxes Essential Spend : Housing Debt Health …" at bounding box center [291, 147] width 583 height 294
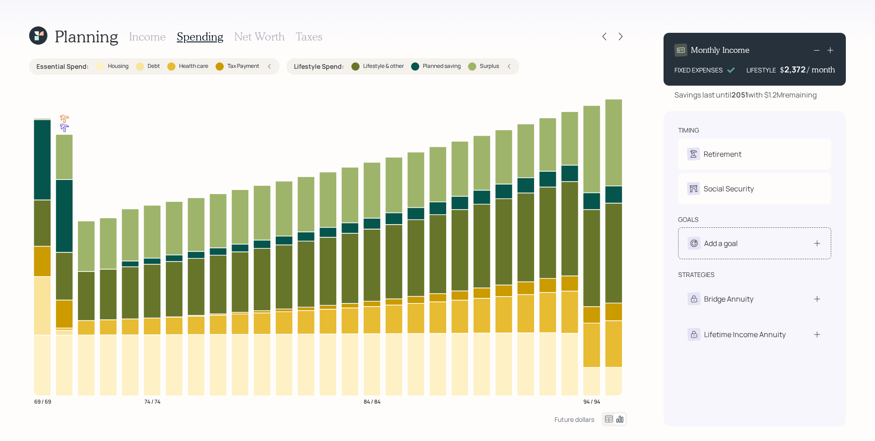
click at [729, 247] on div "Add a goal" at bounding box center [721, 243] width 34 height 11
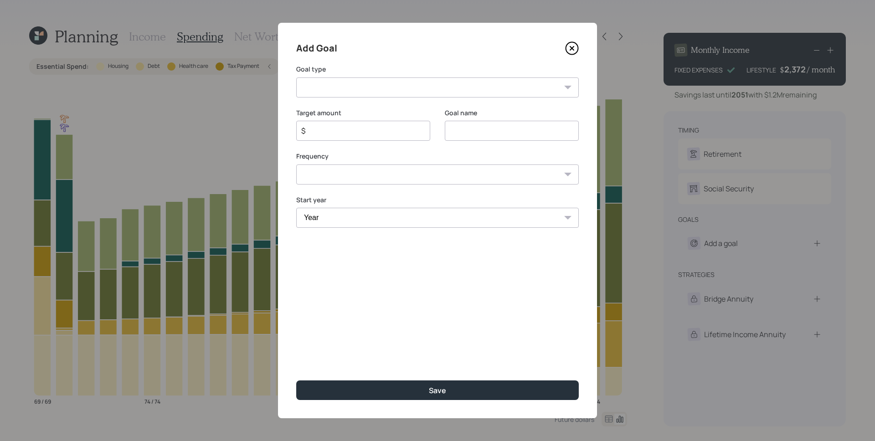
click at [381, 89] on select "Create an emergency fund Donate to charity Purchase a home Make a purchase Supp…" at bounding box center [437, 87] width 282 height 20
select select "vacation"
click at [296, 77] on select "Create an emergency fund Donate to charity Purchase a home Make a purchase Supp…" at bounding box center [437, 87] width 282 height 20
type input "Plan for travel"
click at [385, 134] on input "$" at bounding box center [359, 130] width 118 height 11
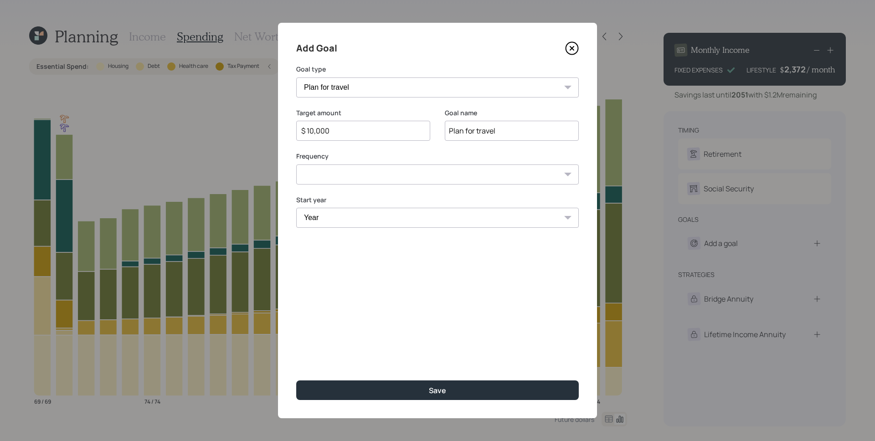
type input "$ 10,000"
click at [385, 182] on select "One time Every 1 year Every 2 years Every 3 years Every 4 years Every 5 years E…" at bounding box center [437, 174] width 282 height 20
select select "0"
click at [296, 164] on select "One time Every 1 year Every 2 years Every 3 years Every 4 years Every 5 years E…" at bounding box center [437, 174] width 282 height 20
click at [366, 213] on select "Year [DATE] 2026 2027 2028 2029 2030 2031 2032 2033 2034 2035 2036 2037 2038 20…" at bounding box center [437, 218] width 282 height 20
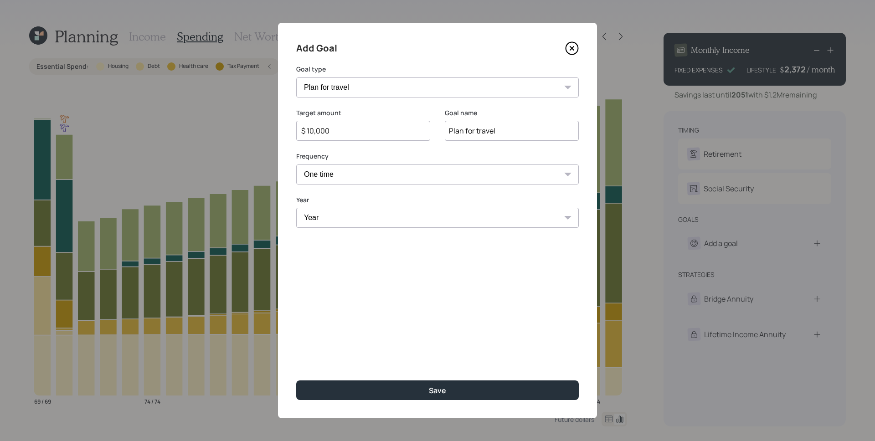
select select "2027"
click at [296, 208] on select "Year [DATE] 2026 2027 2028 2029 2030 2031 2032 2033 2034 2035 2036 2037 2038 20…" at bounding box center [437, 218] width 282 height 20
click at [437, 145] on div "Target amount $ 10,000 Goal name Plan for travel" at bounding box center [437, 130] width 282 height 44
click at [436, 169] on select "One time Every 1 year Every 2 years Every 3 years Every 4 years Every 5 years E…" at bounding box center [437, 174] width 282 height 20
select select "1"
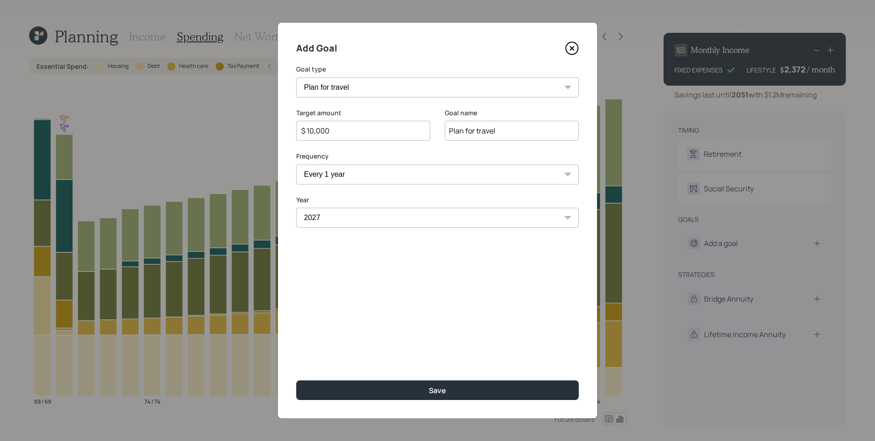
click at [296, 164] on select "One time Every 1 year Every 2 years Every 3 years Every 4 years Every 5 years E…" at bounding box center [437, 174] width 282 height 20
click at [504, 222] on select "Year [DATE] 2028 2029 2030 2031 2032 2033 2034 2035 2036 2037 2038 2039 2040 20…" at bounding box center [512, 218] width 134 height 20
select select "2042"
click at [445, 208] on select "Year [DATE] 2028 2029 2030 2031 2032 2033 2034 2035 2036 2037 2038 2039 2040 20…" at bounding box center [512, 218] width 134 height 20
click at [416, 302] on div "Add Goal Goal type Create an emergency fund Donate to charity Purchase a home M…" at bounding box center [437, 220] width 319 height 395
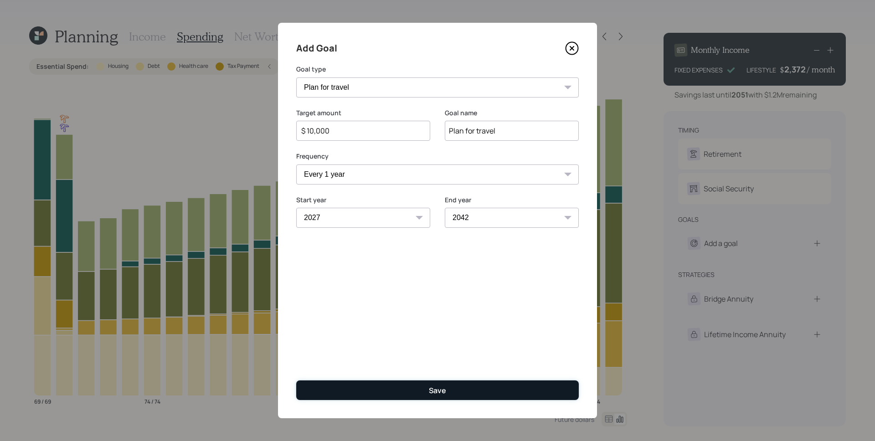
click at [449, 389] on button "Save" at bounding box center [437, 390] width 282 height 20
type input "$"
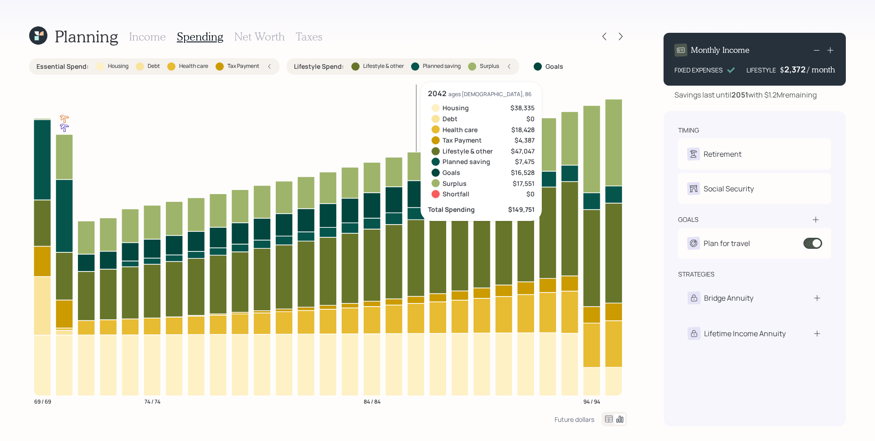
click at [413, 199] on icon at bounding box center [415, 193] width 17 height 27
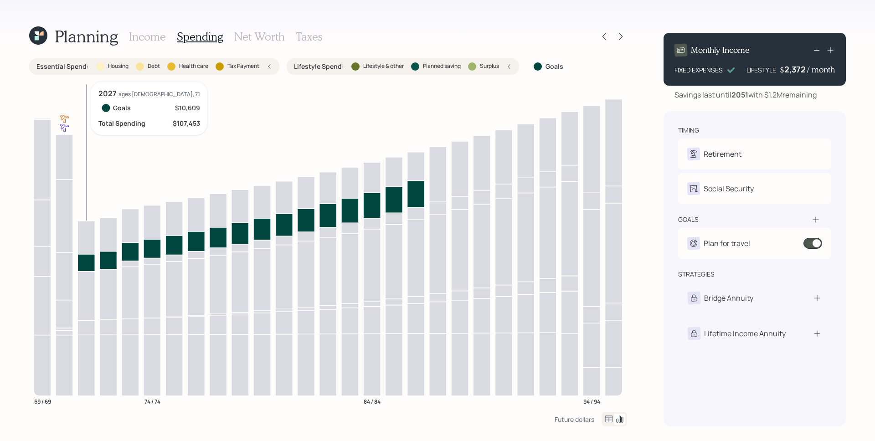
click at [91, 261] on icon at bounding box center [85, 262] width 17 height 17
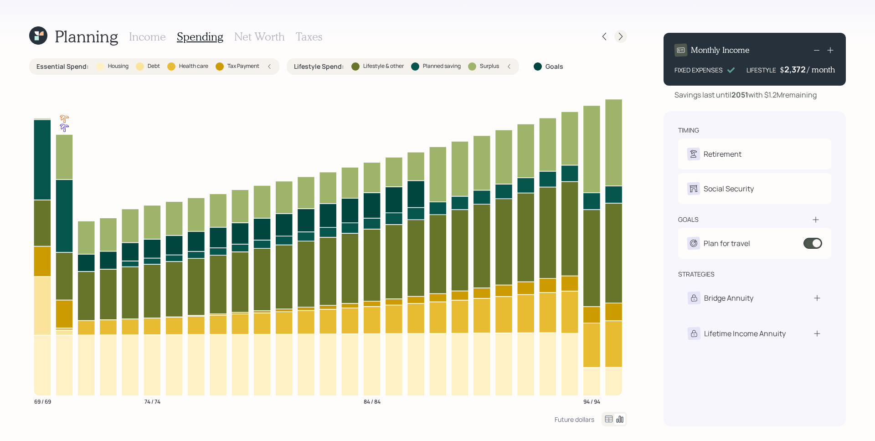
click at [620, 38] on icon at bounding box center [621, 37] width 4 height 8
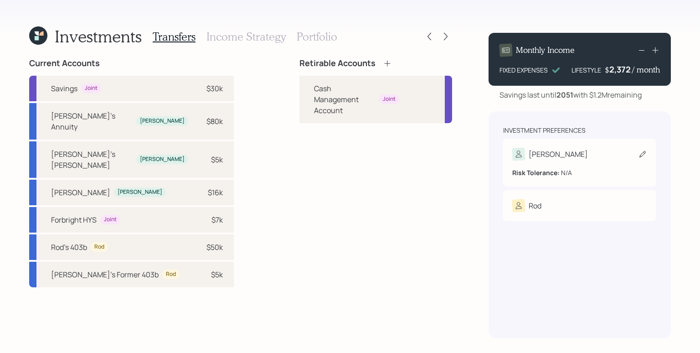
click at [539, 151] on div "[PERSON_NAME]" at bounding box center [557, 154] width 59 height 11
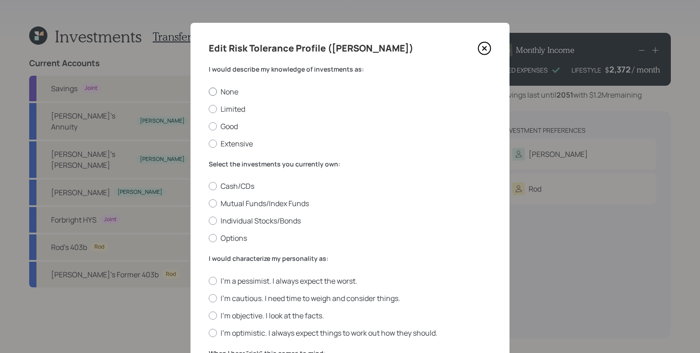
click at [234, 89] on label "None" at bounding box center [350, 92] width 282 height 10
click at [209, 91] on input "None" at bounding box center [208, 91] width 0 height 0
radio input "true"
click at [244, 183] on label "Cash/CDs" at bounding box center [350, 186] width 282 height 10
click at [209, 186] on input "Cash/CDs" at bounding box center [208, 186] width 0 height 0
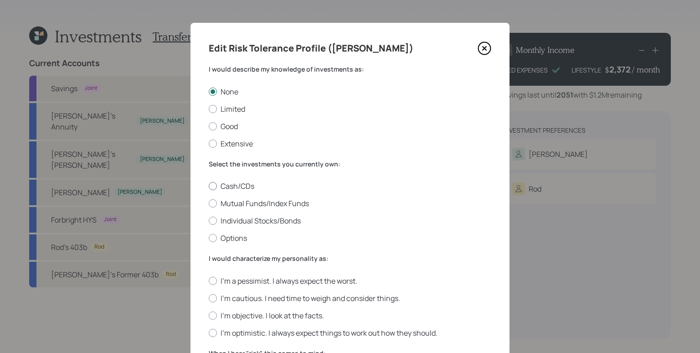
radio input "true"
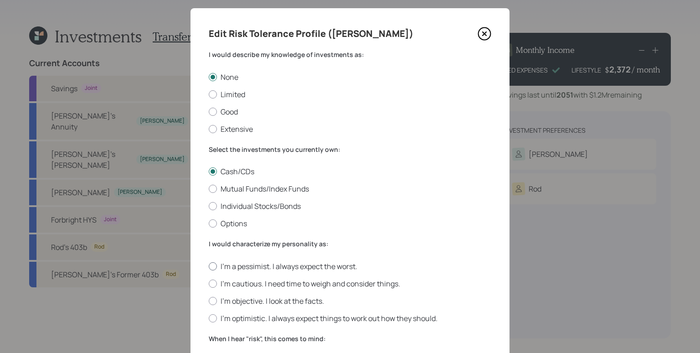
click at [272, 269] on label "I'm a pessimist. I always expect the worst." at bounding box center [350, 266] width 282 height 10
click at [209, 266] on input "I'm a pessimist. I always expect the worst." at bounding box center [208, 266] width 0 height 0
radio input "true"
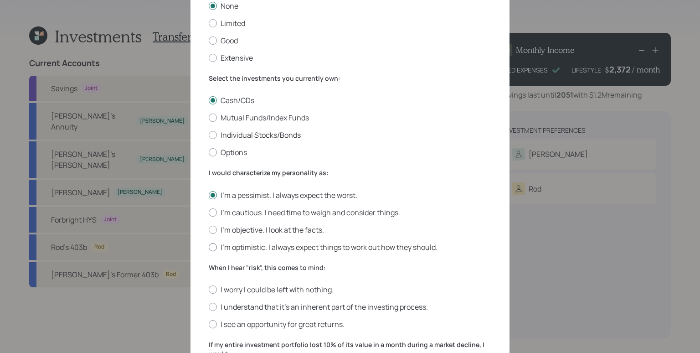
scroll to position [86, 0]
click at [256, 283] on div "When I hear "risk", this comes to mind: I worry I could be left with nothing. I…" at bounding box center [350, 296] width 282 height 67
drag, startPoint x: 259, startPoint y: 289, endPoint x: 270, endPoint y: 286, distance: 11.5
click at [259, 289] on label "I worry I could be left with nothing." at bounding box center [350, 289] width 282 height 10
click at [209, 289] on input "I worry I could be left with nothing." at bounding box center [208, 289] width 0 height 0
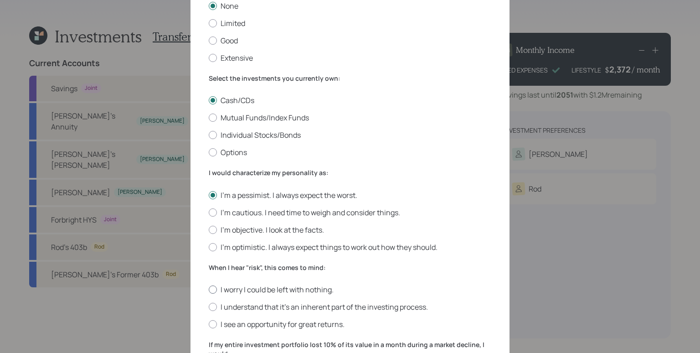
radio input "true"
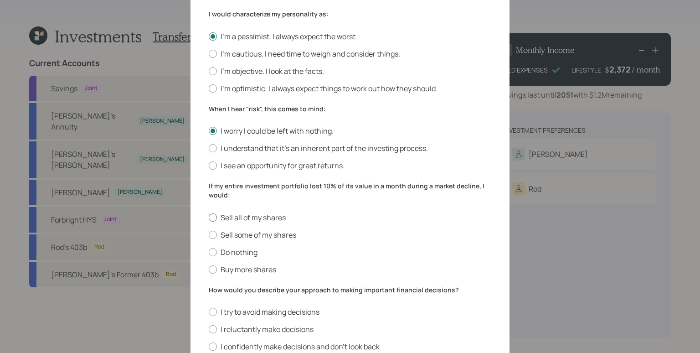
click at [244, 218] on label "Sell all of my shares" at bounding box center [350, 217] width 282 height 10
click at [209, 217] on input "Sell all of my shares" at bounding box center [208, 217] width 0 height 0
radio input "true"
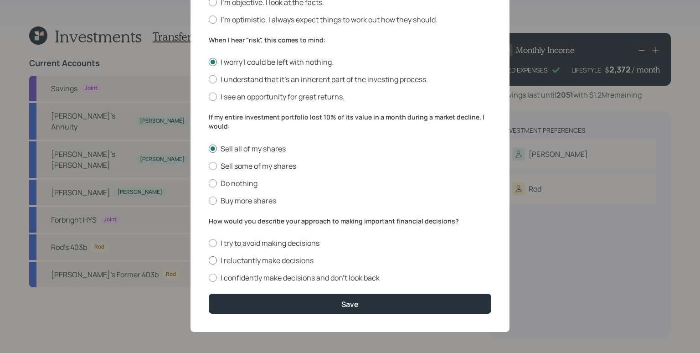
scroll to position [314, 0]
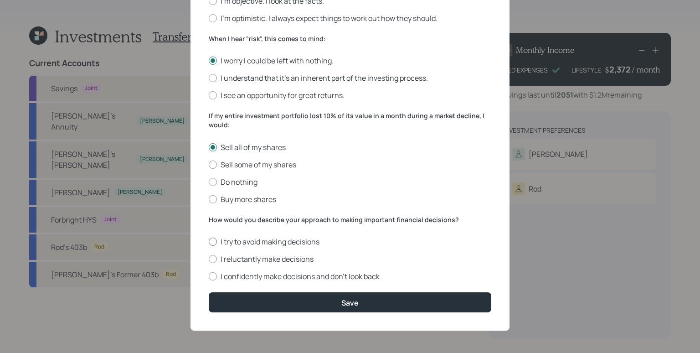
click at [238, 242] on label "I try to avoid making decisions" at bounding box center [350, 241] width 282 height 10
click at [209, 242] on input "I try to avoid making decisions" at bounding box center [208, 241] width 0 height 0
radio input "true"
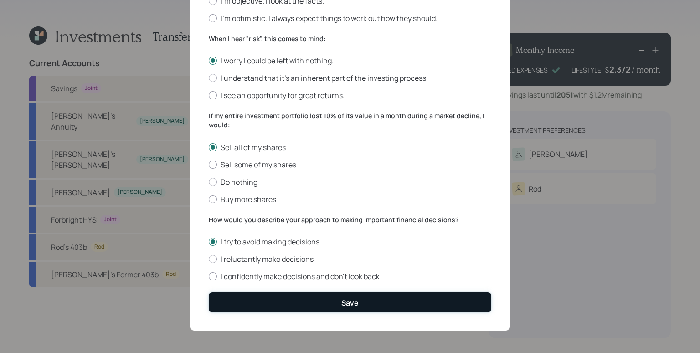
click at [311, 296] on button "Save" at bounding box center [350, 302] width 282 height 20
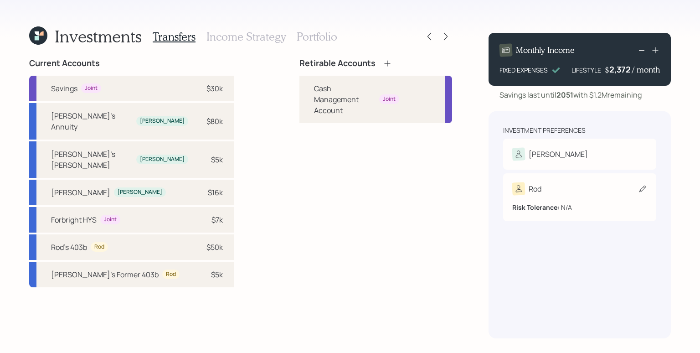
click at [572, 209] on div "Risk Tolerance: N/A" at bounding box center [579, 203] width 135 height 17
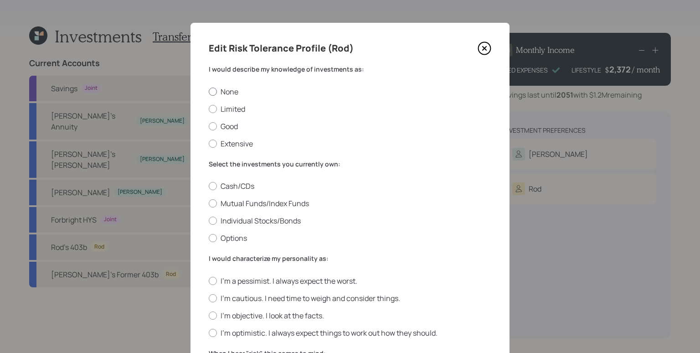
click at [228, 92] on label "None" at bounding box center [350, 92] width 282 height 10
click at [209, 92] on input "None" at bounding box center [208, 91] width 0 height 0
radio input "true"
click at [231, 181] on label "Cash/CDs" at bounding box center [350, 186] width 282 height 10
click at [209, 186] on input "Cash/CDs" at bounding box center [208, 186] width 0 height 0
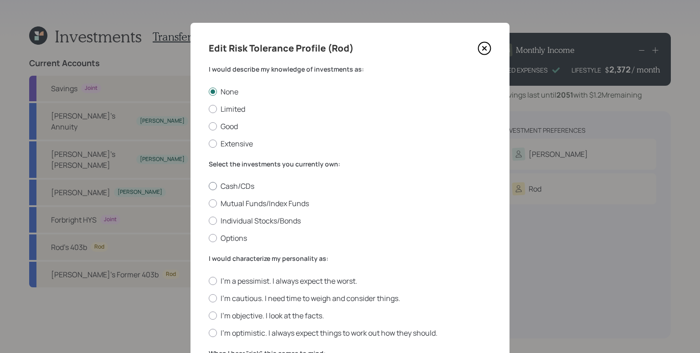
radio input "true"
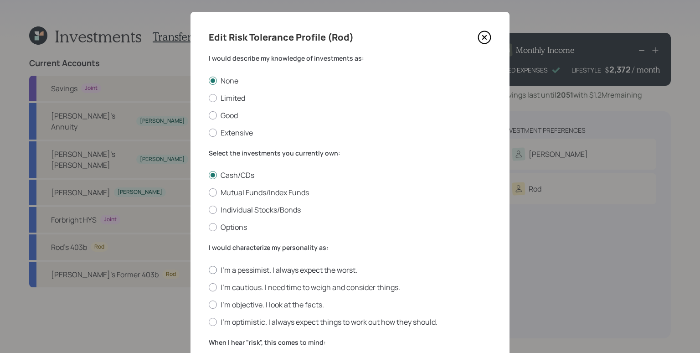
click at [266, 267] on label "I'm a pessimist. I always expect the worst." at bounding box center [350, 270] width 282 height 10
click at [209, 269] on input "I'm a pessimist. I always expect the worst." at bounding box center [208, 269] width 0 height 0
radio input "true"
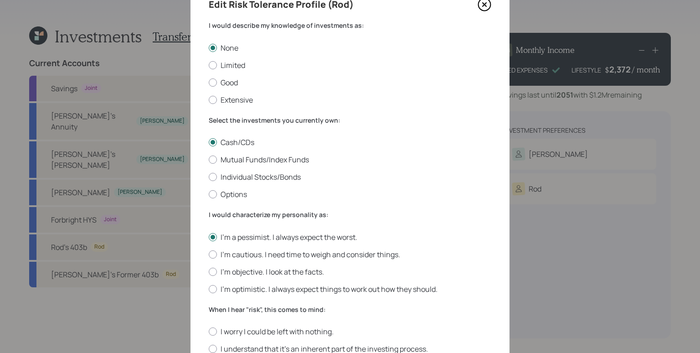
scroll to position [48, 0]
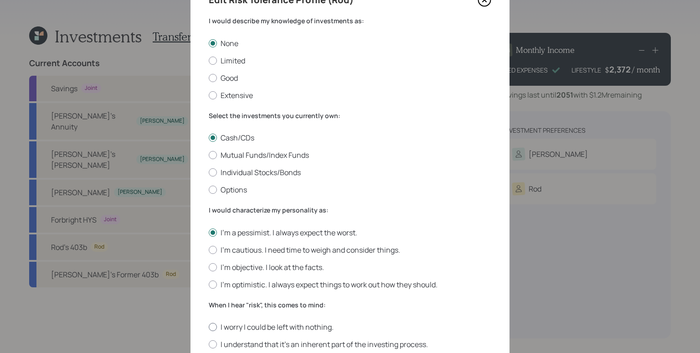
click at [266, 328] on label "I worry I could be left with nothing." at bounding box center [350, 327] width 282 height 10
click at [209, 327] on input "I worry I could be left with nothing." at bounding box center [208, 327] width 0 height 0
radio input "true"
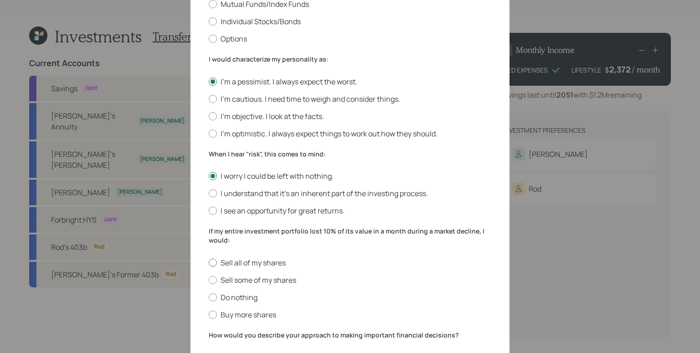
click at [266, 265] on label "Sell all of my shares" at bounding box center [350, 262] width 282 height 10
click at [209, 262] on input "Sell all of my shares" at bounding box center [208, 262] width 0 height 0
radio input "true"
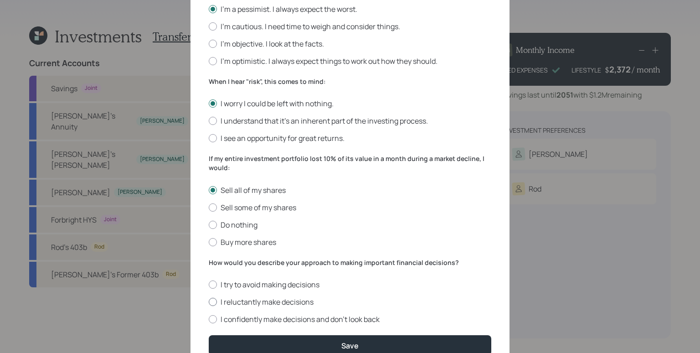
scroll to position [284, 0]
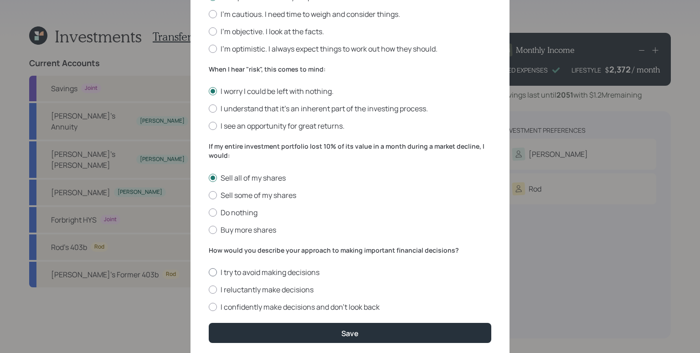
click at [253, 270] on label "I try to avoid making decisions" at bounding box center [350, 272] width 282 height 10
click at [209, 272] on input "I try to avoid making decisions" at bounding box center [208, 272] width 0 height 0
radio input "true"
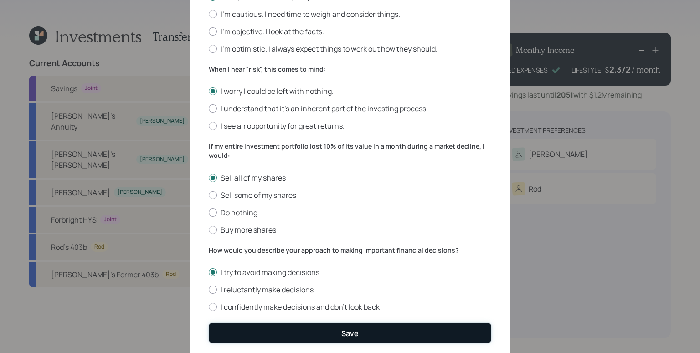
click at [336, 338] on button "Save" at bounding box center [350, 333] width 282 height 20
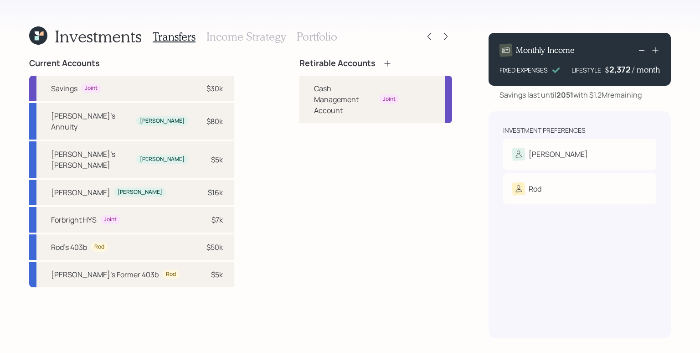
click at [383, 64] on icon at bounding box center [387, 63] width 9 height 9
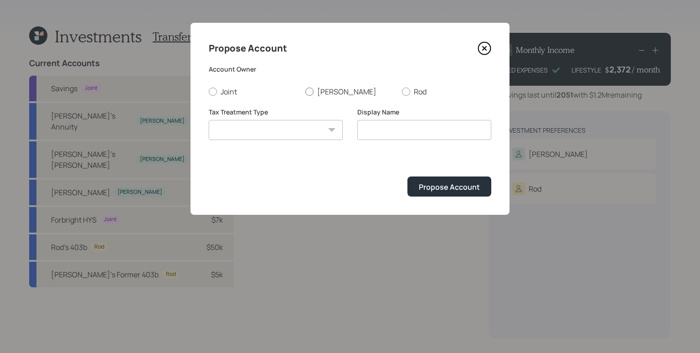
click at [322, 93] on label "[PERSON_NAME]" at bounding box center [349, 92] width 89 height 10
click at [305, 92] on input "[PERSON_NAME]" at bounding box center [305, 91] width 0 height 0
radio input "true"
click at [301, 134] on select "[PERSON_NAME] Taxable Traditional" at bounding box center [276, 130] width 134 height 20
select select "traditional"
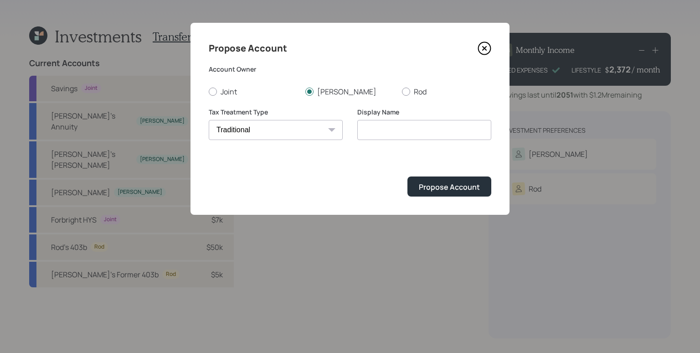
click at [209, 120] on select "[PERSON_NAME] Taxable Traditional" at bounding box center [276, 130] width 134 height 20
click at [361, 131] on input "Traditional" at bounding box center [424, 130] width 134 height 20
type input "[PERSON_NAME]'s Traditional"
click at [452, 193] on button "Propose Account" at bounding box center [449, 186] width 84 height 20
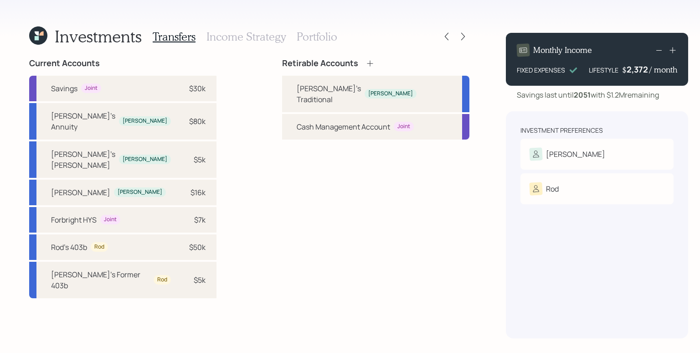
click at [365, 62] on icon at bounding box center [369, 63] width 9 height 9
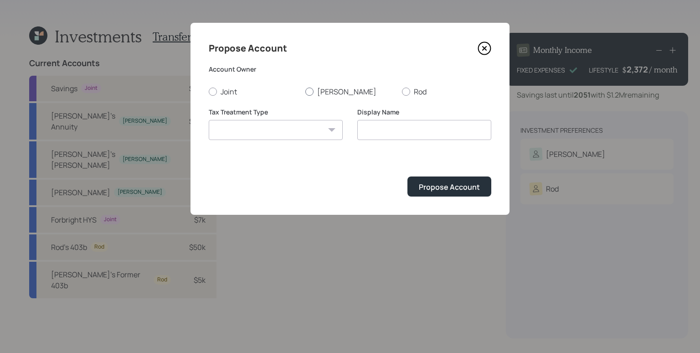
click at [323, 90] on label "[PERSON_NAME]" at bounding box center [349, 92] width 89 height 10
click at [305, 91] on input "[PERSON_NAME]" at bounding box center [305, 91] width 0 height 0
radio input "true"
click at [299, 129] on select "[PERSON_NAME] Taxable Traditional" at bounding box center [276, 130] width 134 height 20
select select "[PERSON_NAME]"
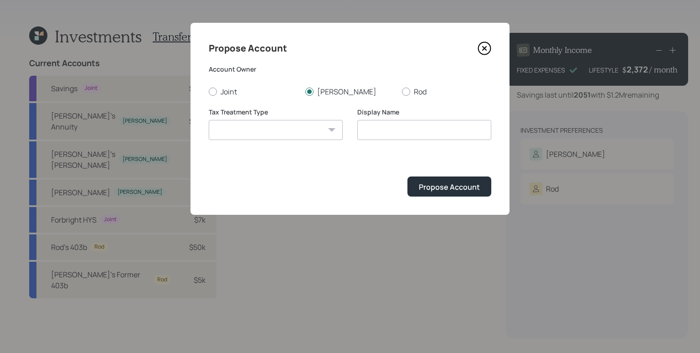
click at [209, 120] on select "[PERSON_NAME] Taxable Traditional" at bounding box center [276, 130] width 134 height 20
click at [357, 131] on input "[PERSON_NAME]" at bounding box center [424, 130] width 134 height 20
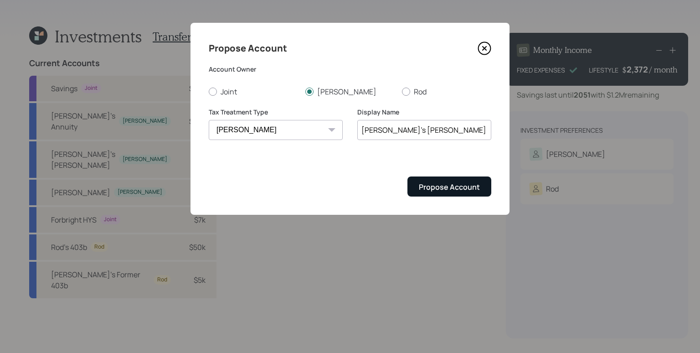
type input "[PERSON_NAME]'s [PERSON_NAME]"
click at [479, 186] on div "Propose Account" at bounding box center [449, 187] width 61 height 10
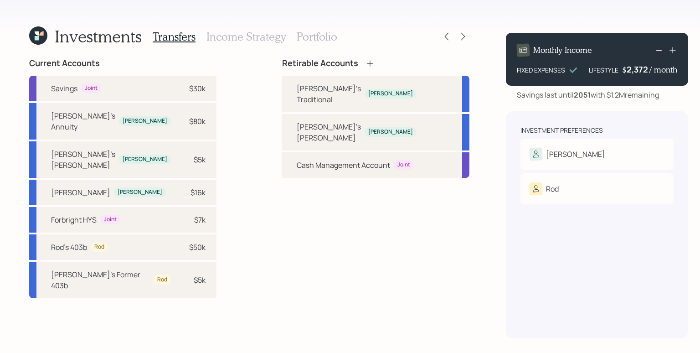
click at [365, 61] on icon at bounding box center [369, 63] width 9 height 9
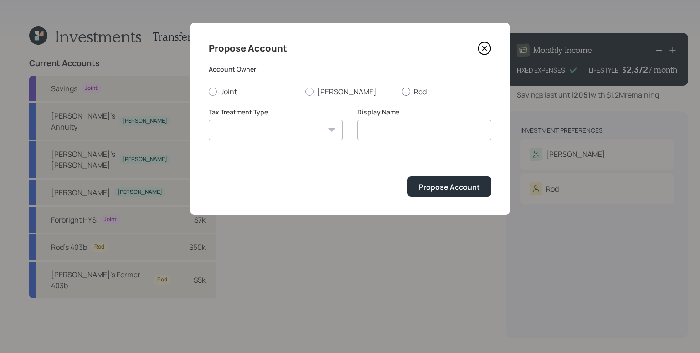
click at [409, 89] on div at bounding box center [406, 91] width 8 height 8
click at [402, 91] on input "Rod" at bounding box center [401, 91] width 0 height 0
radio input "true"
click at [302, 130] on select "[PERSON_NAME] Taxable Traditional" at bounding box center [276, 130] width 134 height 20
select select "traditional"
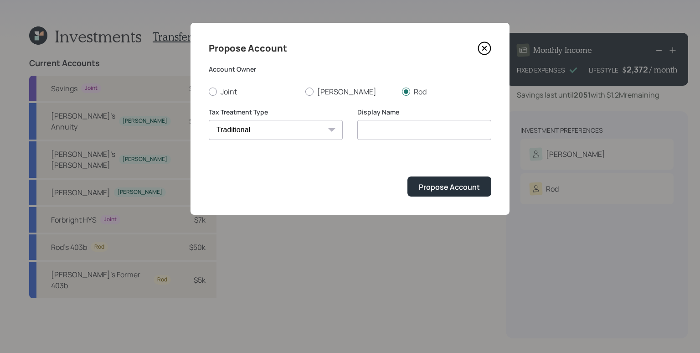
click at [209, 120] on select "[PERSON_NAME] Taxable Traditional" at bounding box center [276, 130] width 134 height 20
click at [361, 129] on input "Traditional" at bounding box center [424, 130] width 134 height 20
type input "Rod's Traditional"
click at [463, 194] on button "Propose Account" at bounding box center [449, 186] width 84 height 20
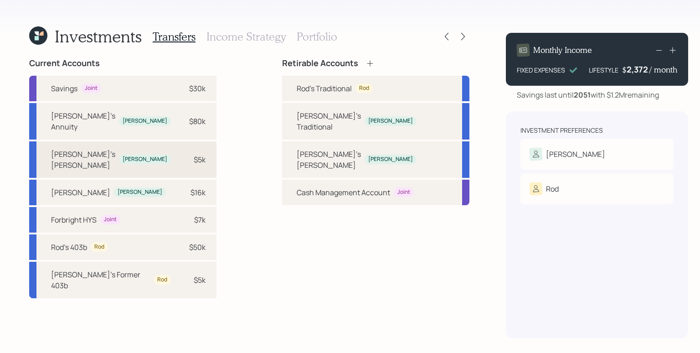
click at [178, 154] on div "$5k" at bounding box center [191, 159] width 27 height 11
click at [297, 149] on div "[PERSON_NAME]'s [PERSON_NAME]" at bounding box center [329, 160] width 64 height 22
select select "a9809401-0480-4bfa-8227-6dcee2f30eed"
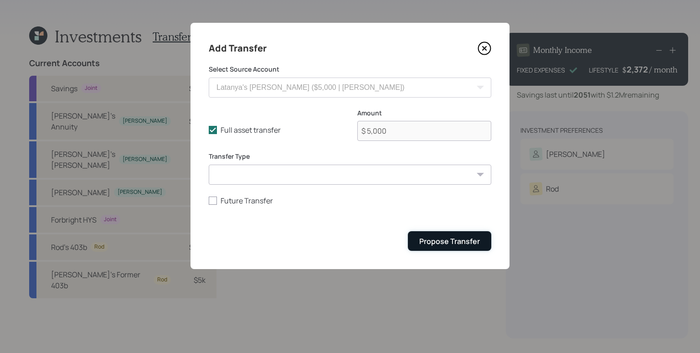
click at [454, 241] on div "Propose Transfer" at bounding box center [449, 241] width 61 height 10
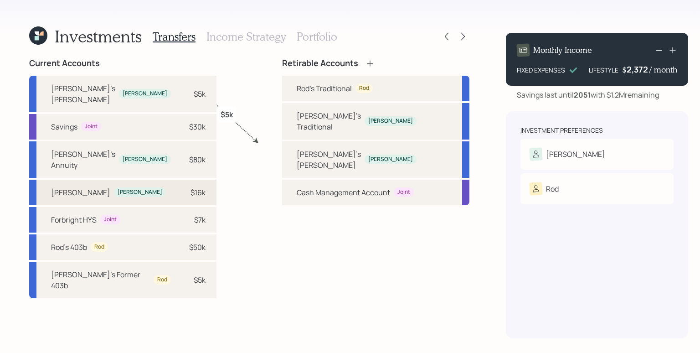
click at [190, 187] on div "$16k" at bounding box center [197, 192] width 15 height 11
click at [297, 115] on div "[PERSON_NAME]'s Traditional" at bounding box center [329, 121] width 64 height 22
select select "68320e62-240a-44cf-bc0a-7212ec28bfc8"
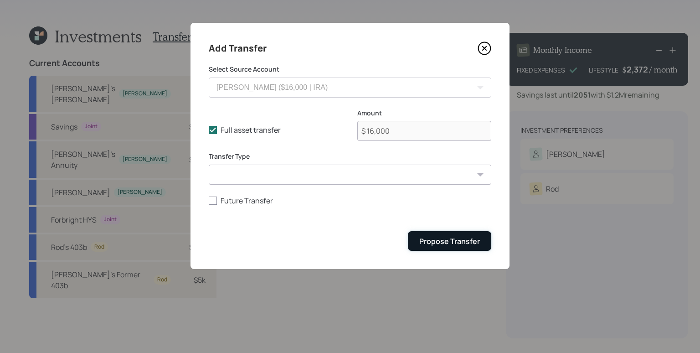
click at [452, 236] on div "Propose Transfer" at bounding box center [449, 241] width 61 height 10
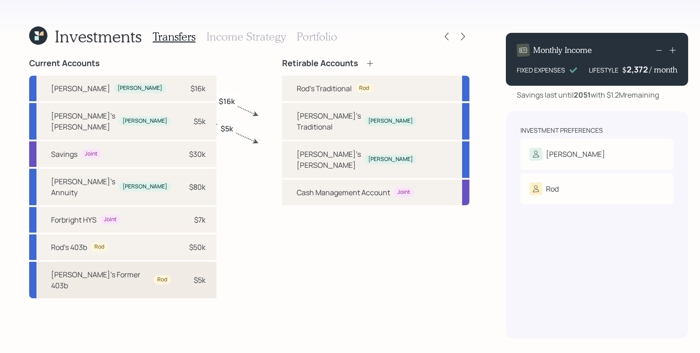
click at [170, 261] on div "[PERSON_NAME]'s Former 403b Rod $5k" at bounding box center [122, 279] width 187 height 36
click at [282, 90] on div "Rod's Traditional Rod" at bounding box center [375, 89] width 187 height 26
select select "e4f052a0-6d3d-4aa5-92eb-25a02d7f8e70"
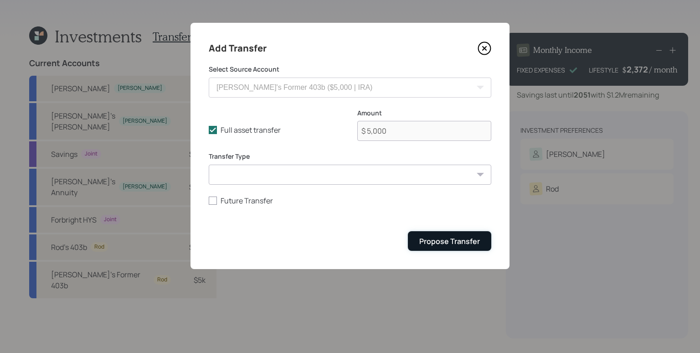
click at [443, 241] on div "Propose Transfer" at bounding box center [449, 241] width 61 height 10
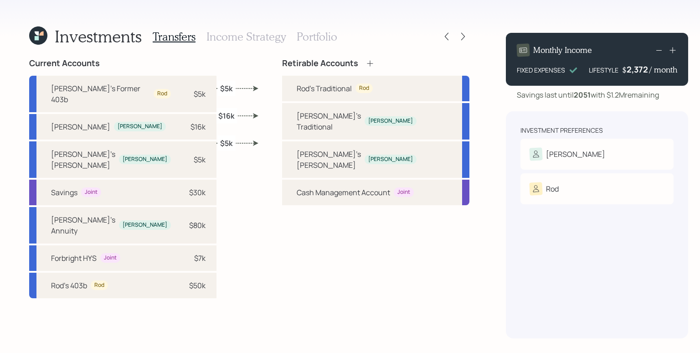
click at [324, 41] on h3 "Portfolio" at bounding box center [317, 36] width 41 height 13
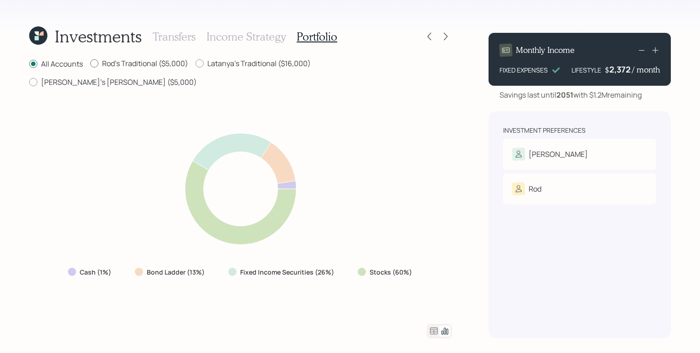
click at [160, 66] on label "Rod's Traditional ($5,000)" at bounding box center [139, 63] width 98 height 10
click at [90, 64] on input "Rod's Traditional ($5,000)" at bounding box center [90, 63] width 0 height 0
radio input "true"
radio input "false"
click at [249, 63] on label "Latanya's Traditional ($16,000)" at bounding box center [252, 63] width 115 height 10
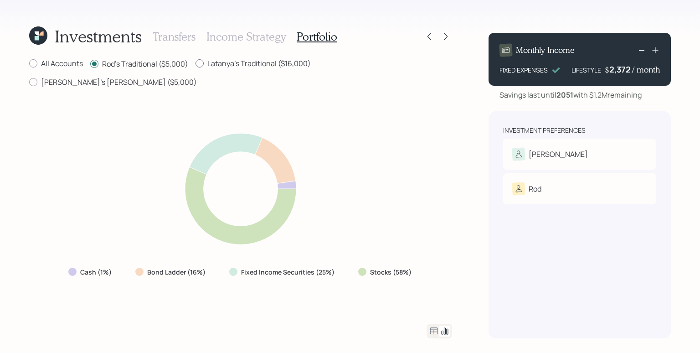
click at [195, 63] on input "Latanya's Traditional ($16,000)" at bounding box center [195, 63] width 0 height 0
radio input "true"
radio input "false"
click at [197, 77] on label "[PERSON_NAME]'s [PERSON_NAME] ($5,000)" at bounding box center [113, 82] width 168 height 10
click at [29, 82] on input "[PERSON_NAME]'s [PERSON_NAME] ($5,000)" at bounding box center [29, 82] width 0 height 0
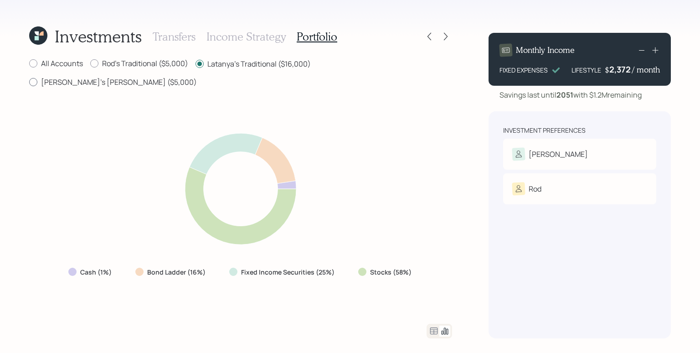
radio input "true"
click at [259, 71] on div "All Accounts Rod's Traditional ($5,000) Latanya's Traditional ($16,000) Latanya…" at bounding box center [240, 198] width 423 height 280
click at [257, 67] on label "Latanya's Traditional ($16,000)" at bounding box center [252, 63] width 115 height 10
click at [195, 64] on input "Latanya's Traditional ($16,000)" at bounding box center [195, 63] width 0 height 0
radio input "true"
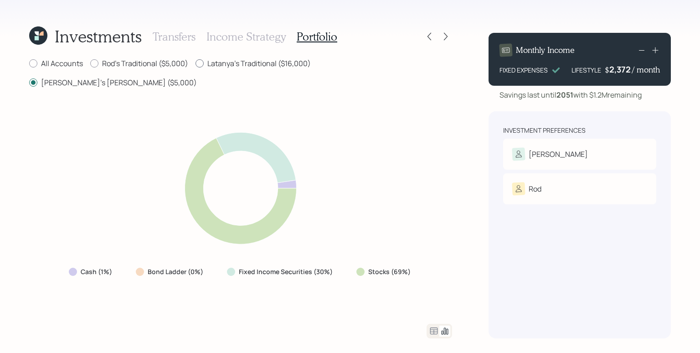
radio input "false"
click at [164, 66] on label "Rod's Traditional ($5,000)" at bounding box center [139, 63] width 98 height 10
click at [90, 64] on input "Rod's Traditional ($5,000)" at bounding box center [90, 63] width 0 height 0
radio input "true"
radio input "false"
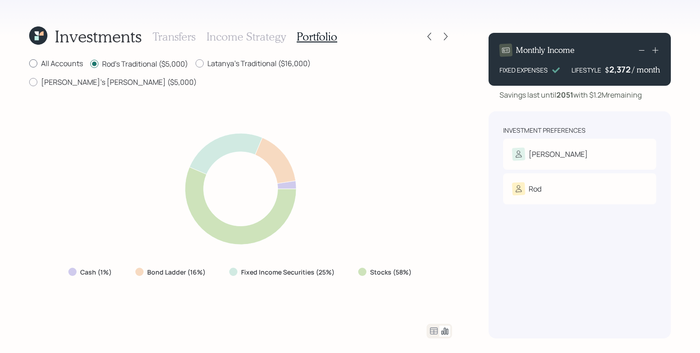
click at [67, 64] on label "All Accounts" at bounding box center [56, 63] width 54 height 10
click at [29, 64] on input "All Accounts" at bounding box center [29, 63] width 0 height 0
radio input "true"
radio input "false"
click at [434, 333] on icon at bounding box center [433, 330] width 11 height 11
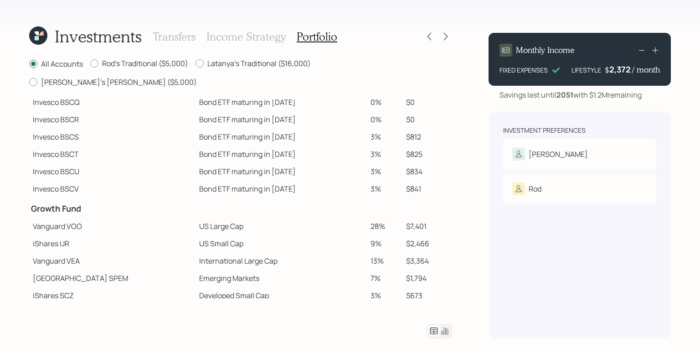
scroll to position [85, 0]
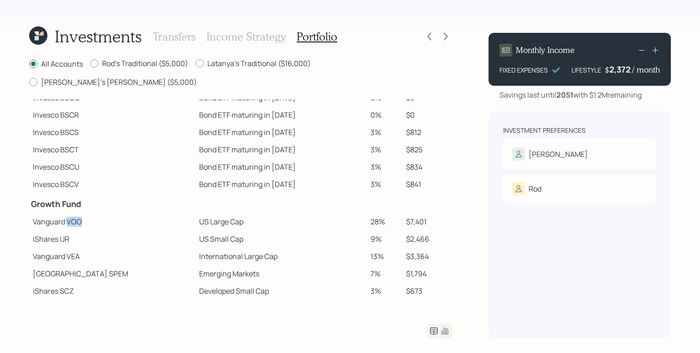
drag, startPoint x: 66, startPoint y: 203, endPoint x: 82, endPoint y: 204, distance: 16.9
click at [82, 213] on td "Vanguard VOO" at bounding box center [112, 221] width 166 height 17
copy td "VOO"
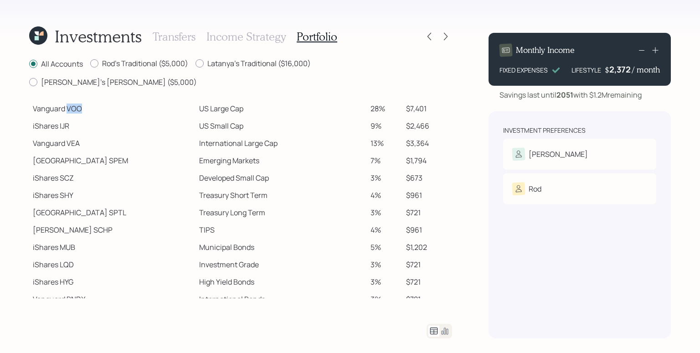
scroll to position [194, 0]
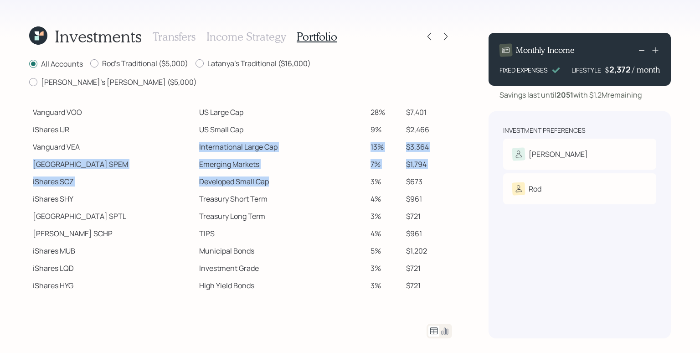
drag, startPoint x: 158, startPoint y: 127, endPoint x: 253, endPoint y: 162, distance: 101.5
click at [253, 162] on tbody "Spend Fund CASH Cash (Account Management) 1% $260 Stability Fund Invesco BSCP B…" at bounding box center [240, 116] width 423 height 423
click at [257, 173] on td "Developed Small Cap" at bounding box center [280, 181] width 171 height 17
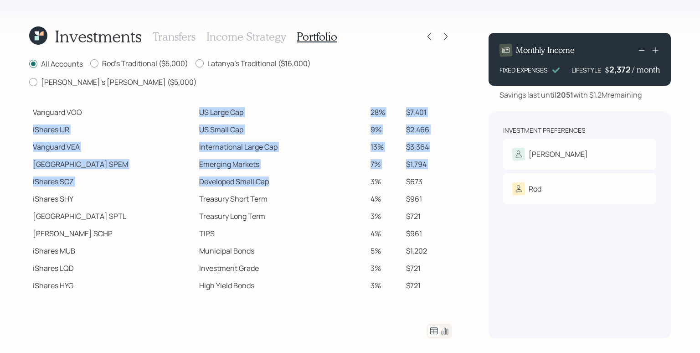
drag, startPoint x: 159, startPoint y: 95, endPoint x: 232, endPoint y: 165, distance: 101.8
click at [232, 165] on tbody "Spend Fund CASH Cash (Account Management) 1% $260 Stability Fund Invesco BSCP B…" at bounding box center [240, 116] width 423 height 423
click at [259, 207] on td "Treasury Long Term" at bounding box center [280, 215] width 171 height 17
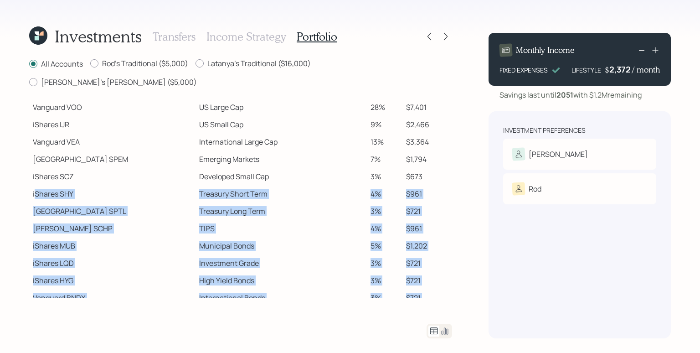
scroll to position [205, 0]
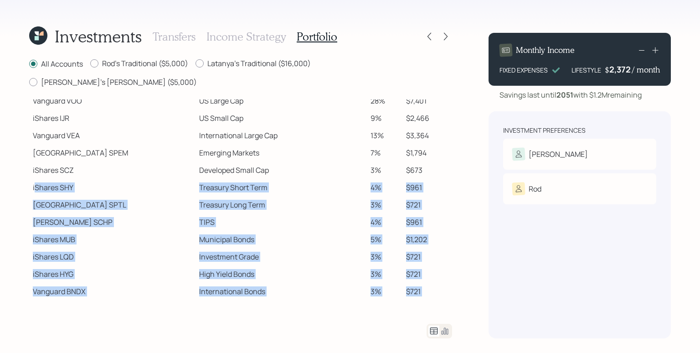
drag, startPoint x: 46, startPoint y: 182, endPoint x: 428, endPoint y: 297, distance: 398.5
click at [428, 297] on tbody "Spend Fund CASH Cash (Account Management) 1% $260 Stability Fund Invesco BSCP B…" at bounding box center [240, 105] width 423 height 423
click at [425, 300] on td "$721" at bounding box center [427, 308] width 50 height 17
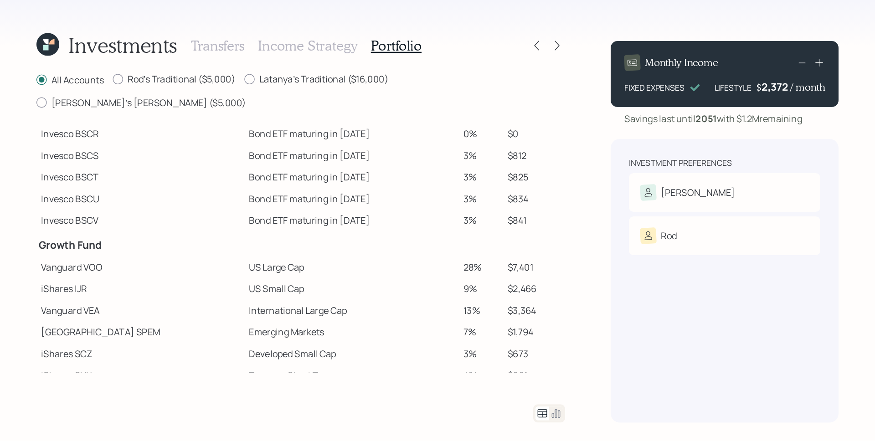
scroll to position [85, 0]
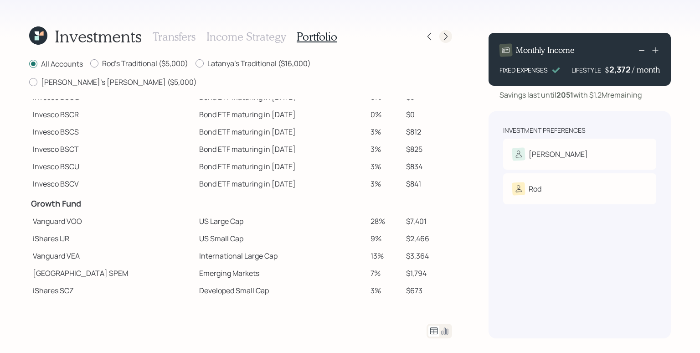
click at [444, 41] on icon at bounding box center [445, 36] width 9 height 9
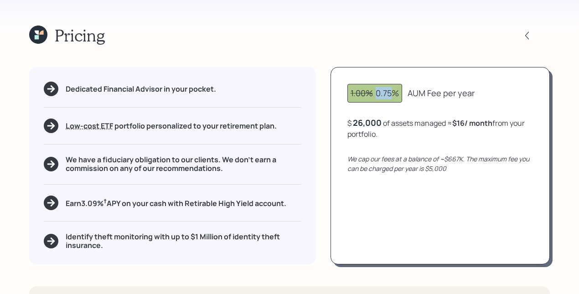
drag, startPoint x: 378, startPoint y: 94, endPoint x: 393, endPoint y: 95, distance: 15.1
click at [393, 95] on div "1.00% 0.75%" at bounding box center [374, 93] width 48 height 12
click at [389, 125] on div "$ 26,000 of assets managed ≈ $16 / month from your portfolio ." at bounding box center [439, 128] width 185 height 22
click at [374, 125] on div "26,000" at bounding box center [367, 122] width 29 height 11
click at [374, 125] on div "26000" at bounding box center [366, 122] width 26 height 11
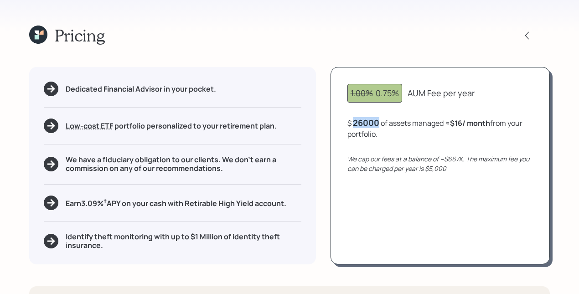
click at [374, 125] on div "26000" at bounding box center [366, 122] width 26 height 11
click at [411, 157] on icon "We cap our fees at a balance of ~$667K. The maximum fee you can be charged per …" at bounding box center [438, 163] width 182 height 18
click at [367, 124] on div "50,000" at bounding box center [367, 122] width 29 height 11
click at [367, 124] on div "50000" at bounding box center [366, 122] width 27 height 11
click at [394, 141] on div "1.00% 0.75% AUM Fee per year $ 50000 of assets managed ≈ $31 / month from your …" at bounding box center [439, 165] width 219 height 197
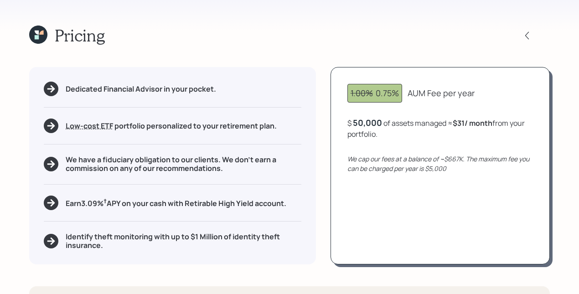
click at [371, 124] on div "50,000" at bounding box center [367, 122] width 29 height 11
click at [371, 124] on div "50000" at bounding box center [366, 122] width 27 height 11
click at [397, 159] on icon "We cap our fees at a balance of ~$667K. The maximum fee you can be charged per …" at bounding box center [438, 163] width 182 height 18
click at [367, 123] on div "26000" at bounding box center [366, 122] width 26 height 11
click at [366, 123] on div "26000" at bounding box center [366, 122] width 26 height 11
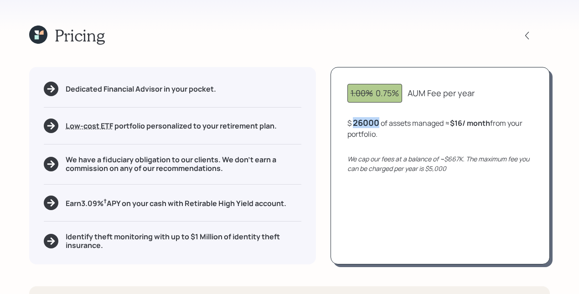
click at [366, 123] on div "26000" at bounding box center [366, 122] width 26 height 11
click at [410, 169] on icon "We cap our fees at a balance of ~$667K. The maximum fee you can be charged per …" at bounding box center [438, 163] width 182 height 18
click at [374, 123] on div "21,000" at bounding box center [366, 122] width 27 height 11
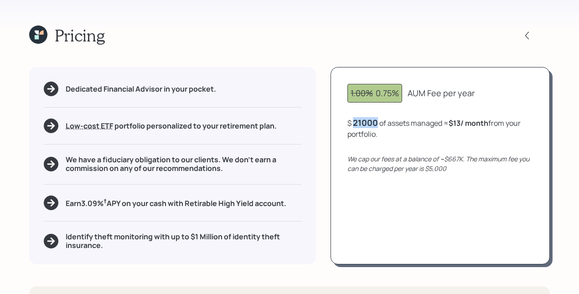
click at [374, 123] on div "21000" at bounding box center [365, 122] width 25 height 11
click at [389, 180] on div "1.00% 0.75% AUM Fee per year $ 26000 of assets managed ≈ $13 / month from your …" at bounding box center [439, 165] width 219 height 197
click at [529, 36] on icon at bounding box center [526, 35] width 9 height 9
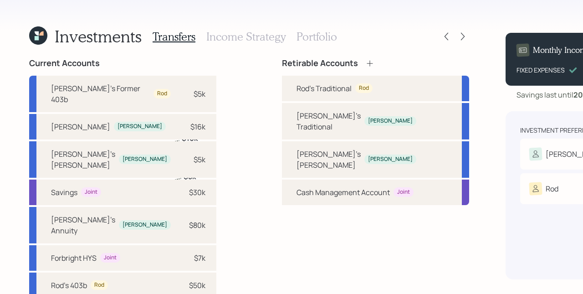
click at [190, 210] on div "Current Accounts Rod's Former 403b Rod $5k Latanya's [PERSON_NAME] $16k Latanya…" at bounding box center [249, 168] width 440 height 221
click at [38, 35] on icon at bounding box center [37, 33] width 4 height 4
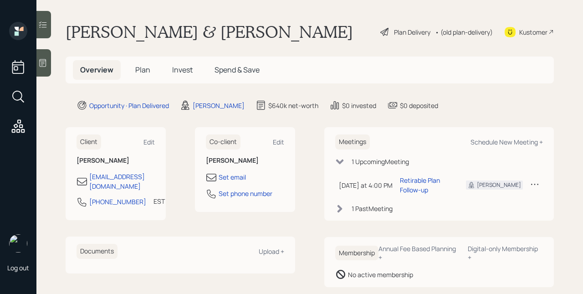
click at [402, 34] on div "Plan Delivery" at bounding box center [412, 32] width 36 height 10
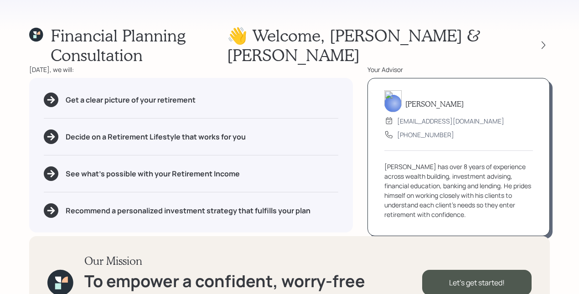
click at [547, 27] on div "👋 Welcome , [PERSON_NAME] & [PERSON_NAME]" at bounding box center [388, 45] width 323 height 39
click at [545, 41] on icon at bounding box center [542, 45] width 9 height 9
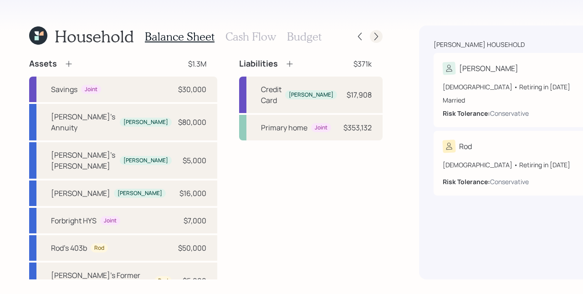
click at [372, 35] on icon at bounding box center [376, 36] width 9 height 9
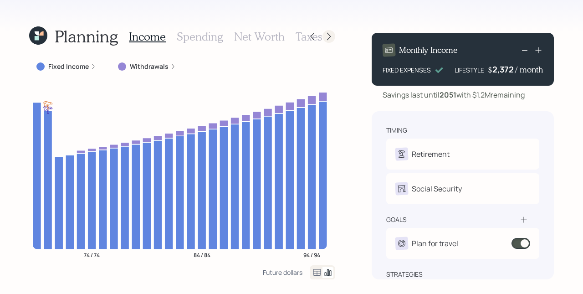
click at [330, 40] on icon at bounding box center [328, 36] width 9 height 9
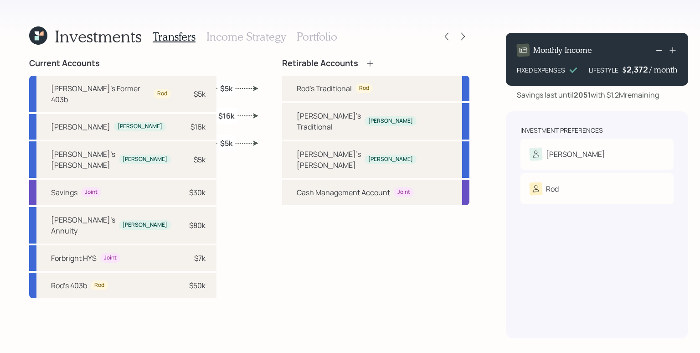
click at [562, 315] on div "Investment Preferences [PERSON_NAME] Risk Tolerance: Conservative Rod Risk Tole…" at bounding box center [597, 224] width 182 height 227
click at [442, 34] on icon at bounding box center [446, 36] width 9 height 9
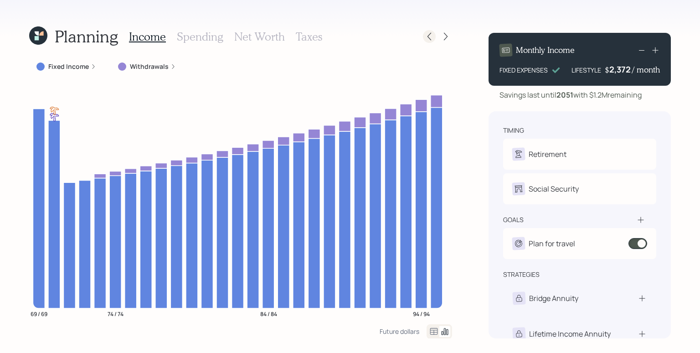
click at [430, 36] on icon at bounding box center [429, 36] width 9 height 9
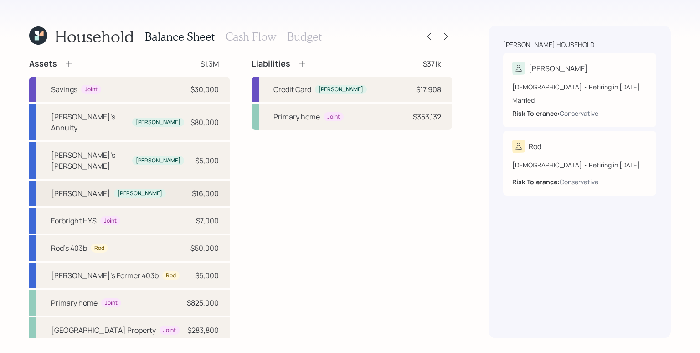
click at [189, 180] on div "[PERSON_NAME]'s [PERSON_NAME] $16,000" at bounding box center [129, 193] width 200 height 26
select select "ira"
select select "balanced"
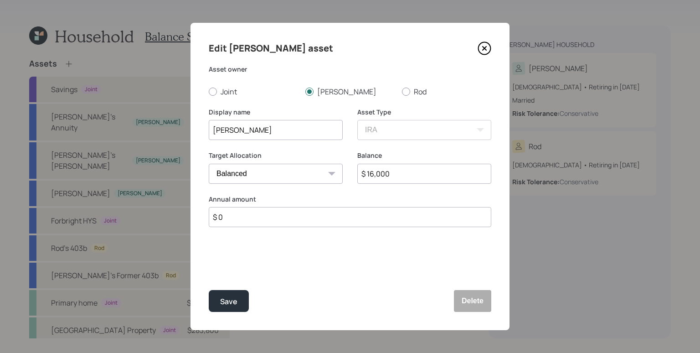
click at [245, 128] on input "[PERSON_NAME]" at bounding box center [276, 130] width 134 height 20
click at [267, 135] on input "[PERSON_NAME]" at bounding box center [276, 130] width 134 height 20
type input "[PERSON_NAME] CD"
click at [245, 302] on button "Save" at bounding box center [229, 301] width 40 height 22
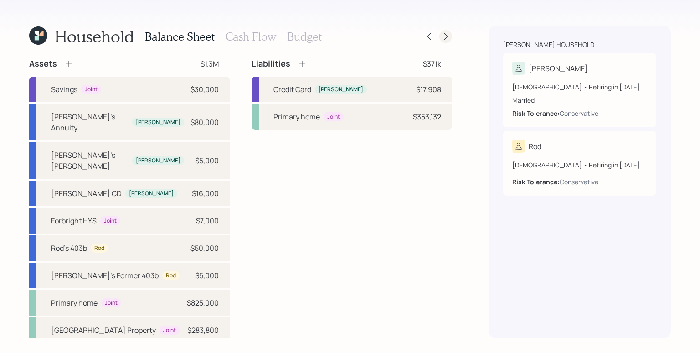
click at [442, 38] on icon at bounding box center [445, 36] width 9 height 9
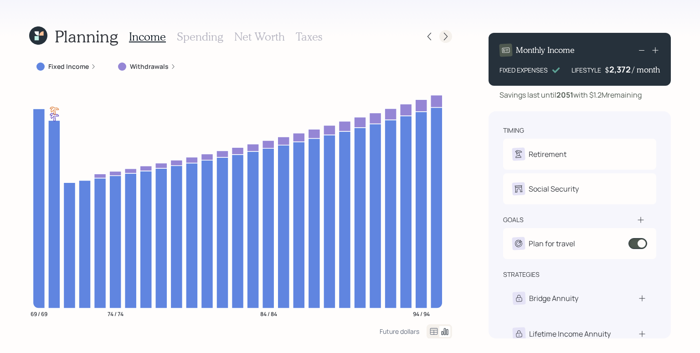
click at [446, 39] on icon at bounding box center [445, 36] width 9 height 9
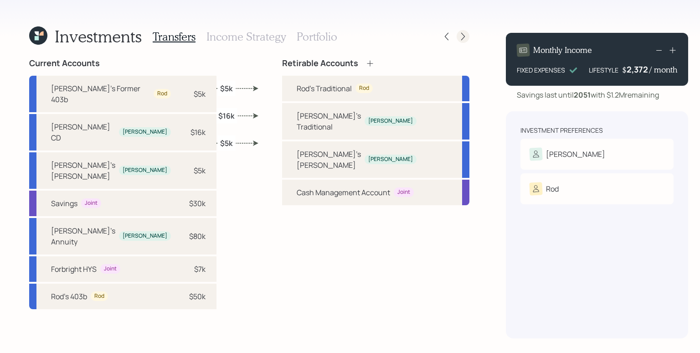
click at [458, 36] on icon at bounding box center [462, 36] width 9 height 9
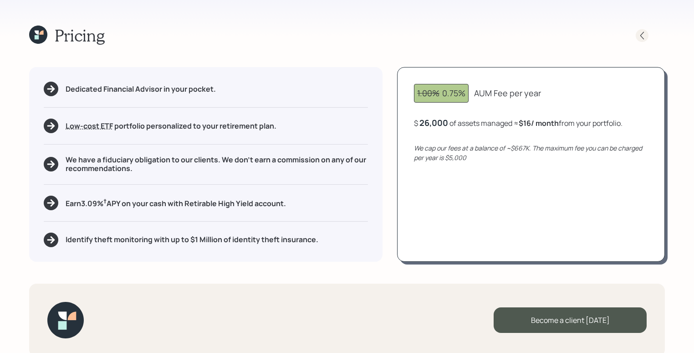
click at [641, 35] on icon at bounding box center [642, 35] width 4 height 8
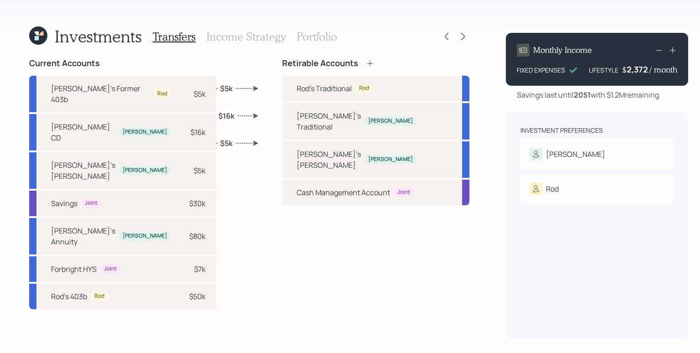
click at [221, 113] on label "$16k" at bounding box center [226, 115] width 16 height 10
select select "68320e62-240a-44cf-bc0a-7212ec28bfc8"
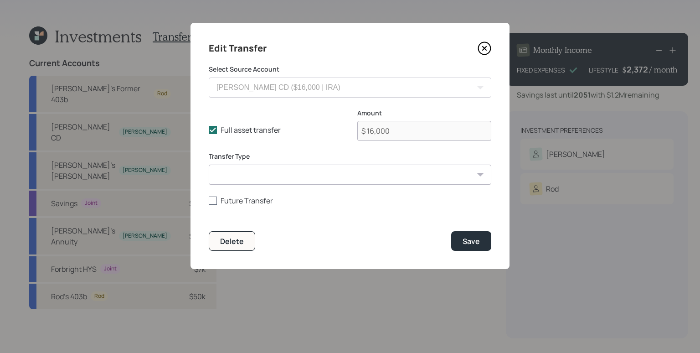
click at [212, 201] on div at bounding box center [213, 200] width 8 height 8
click at [209, 200] on input "Future Transfer" at bounding box center [208, 200] width 0 height 0
checkbox input "true"
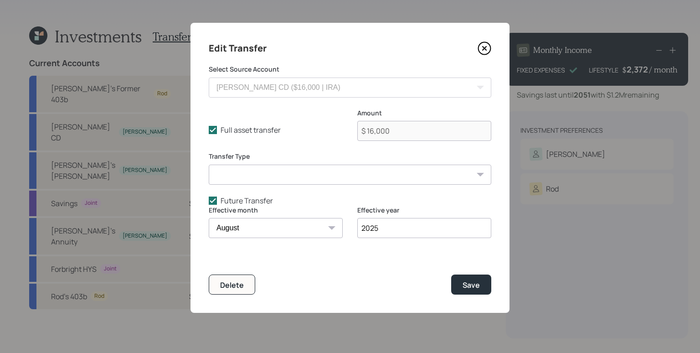
click at [255, 232] on select "January February March April May June July August September October November De…" at bounding box center [276, 228] width 134 height 20
select select "11"
click at [209, 218] on select "January February March April May June July August September October November De…" at bounding box center [276, 228] width 134 height 20
click at [478, 285] on div "Save" at bounding box center [470, 285] width 17 height 10
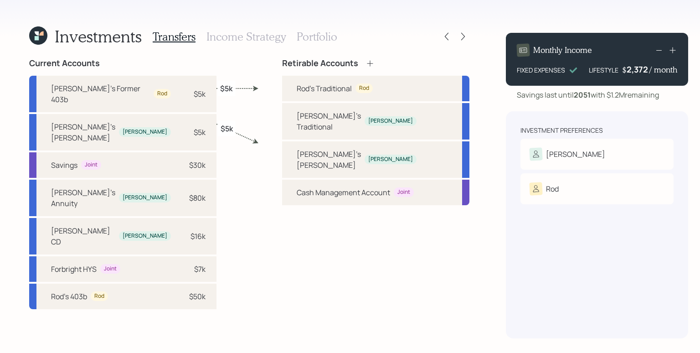
click at [463, 47] on div "Investments Transfers Income Strategy Portfolio Current Accounts Rod's Former 4…" at bounding box center [350, 176] width 700 height 353
click at [487, 291] on div "Investments Transfers Income Strategy Portfolio Current Accounts Rod's Former 4…" at bounding box center [350, 176] width 700 height 353
click at [267, 37] on h3 "Income Strategy" at bounding box center [245, 36] width 79 height 13
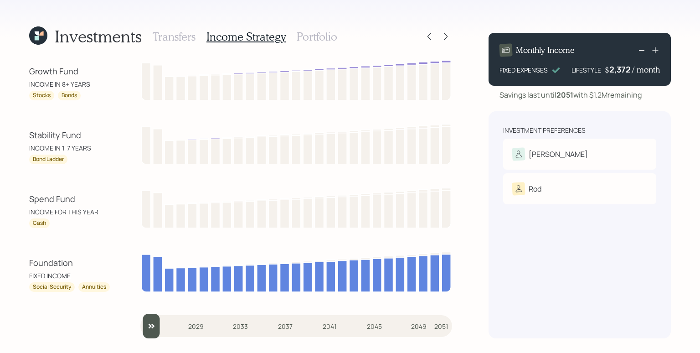
click at [315, 36] on h3 "Portfolio" at bounding box center [317, 36] width 41 height 13
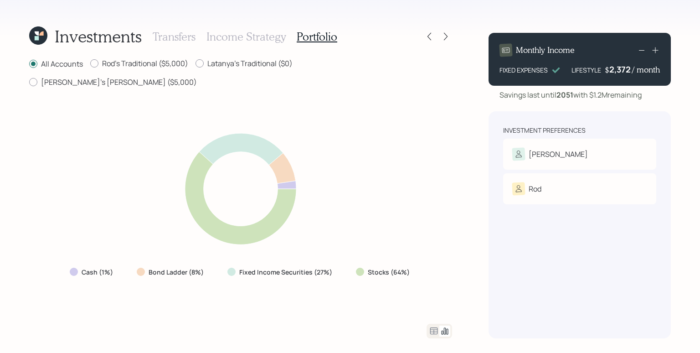
click at [41, 33] on icon at bounding box center [41, 33] width 4 height 4
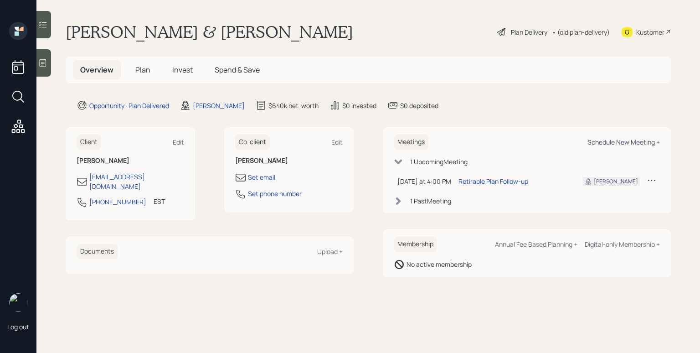
click at [646, 139] on div "Schedule New Meeting +" at bounding box center [623, 142] width 72 height 9
select select "d946c976-65aa-4529-ac9d-02c4f1114fc0"
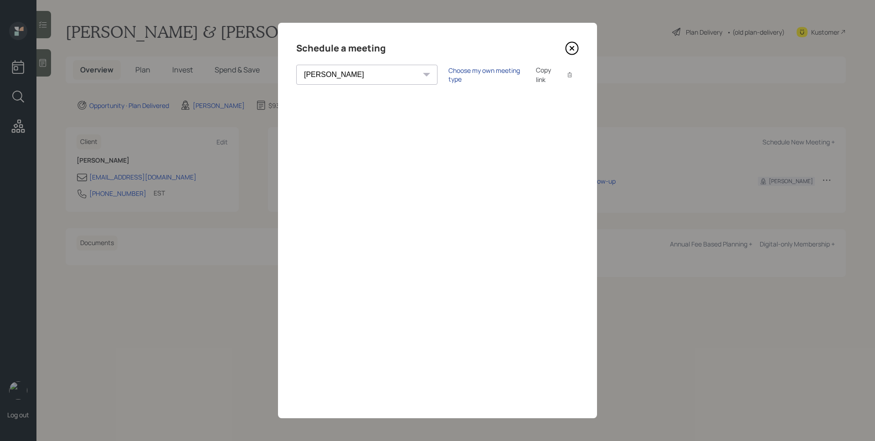
click at [448, 73] on div "Choose my own meeting type" at bounding box center [486, 74] width 77 height 17
click at [571, 49] on icon at bounding box center [572, 48] width 4 height 4
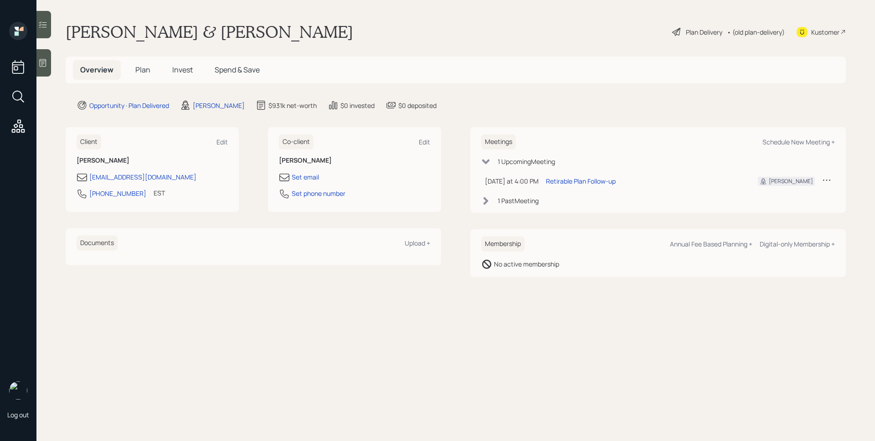
click at [148, 71] on span "Plan" at bounding box center [142, 70] width 15 height 10
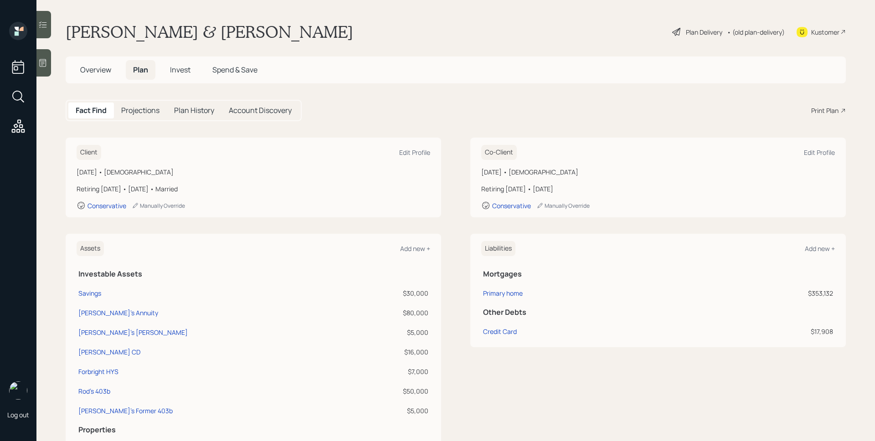
click at [840, 113] on icon at bounding box center [842, 110] width 5 height 5
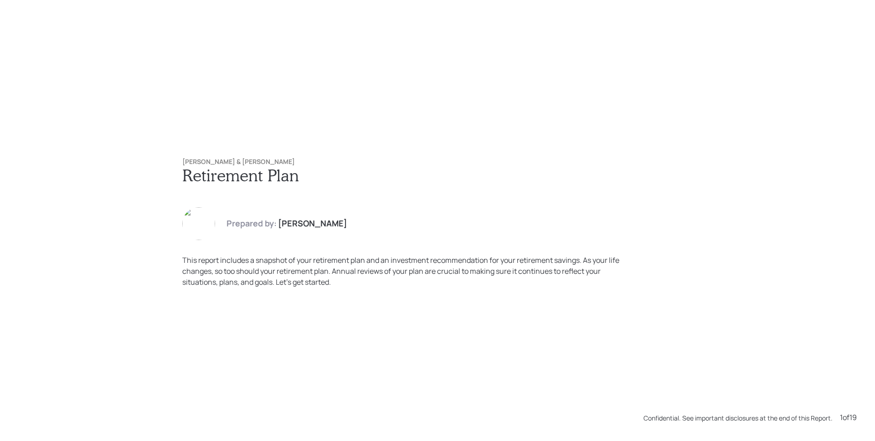
click at [661, 211] on div "Prepared by: [PERSON_NAME]" at bounding box center [437, 223] width 510 height 33
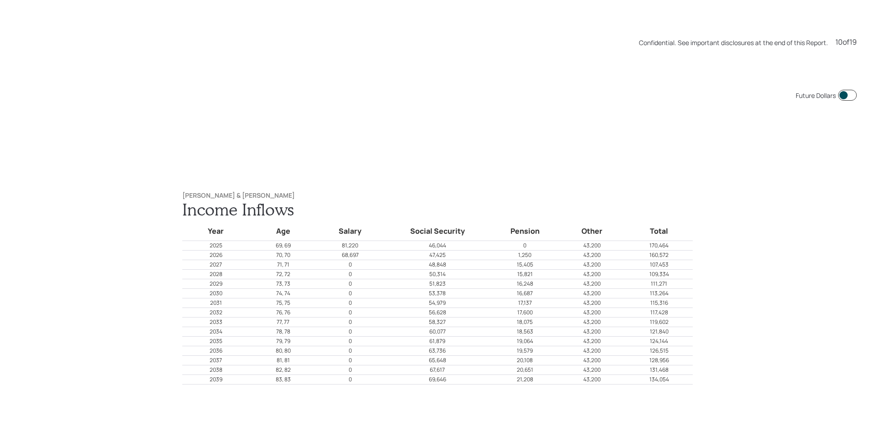
scroll to position [3969, 0]
